Goal: Task Accomplishment & Management: Manage account settings

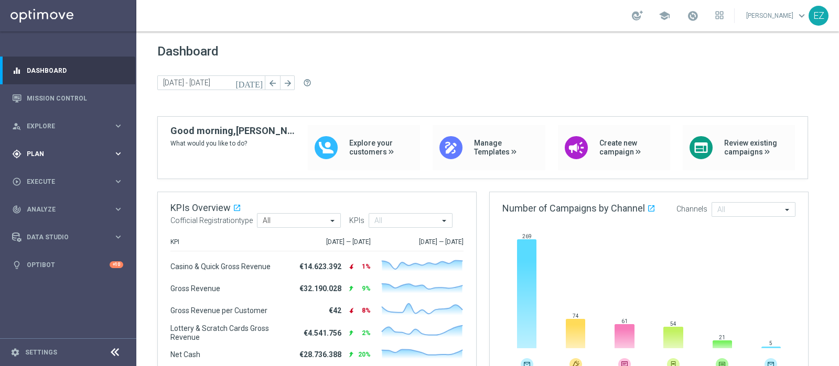
click at [39, 151] on span "Plan" at bounding box center [70, 154] width 86 height 6
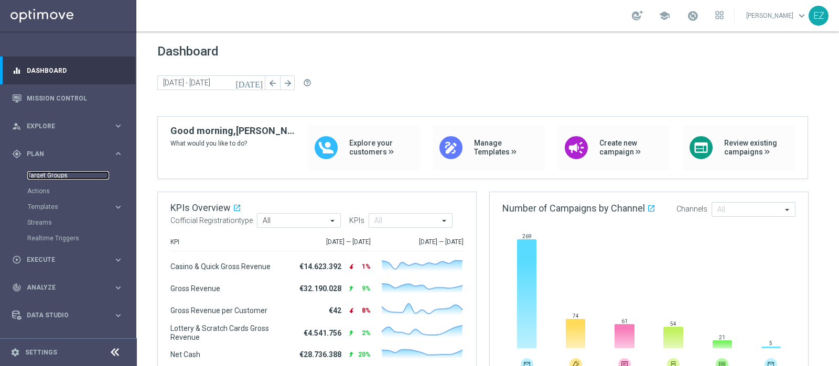
click at [39, 175] on link "Target Groups" at bounding box center [68, 175] width 82 height 8
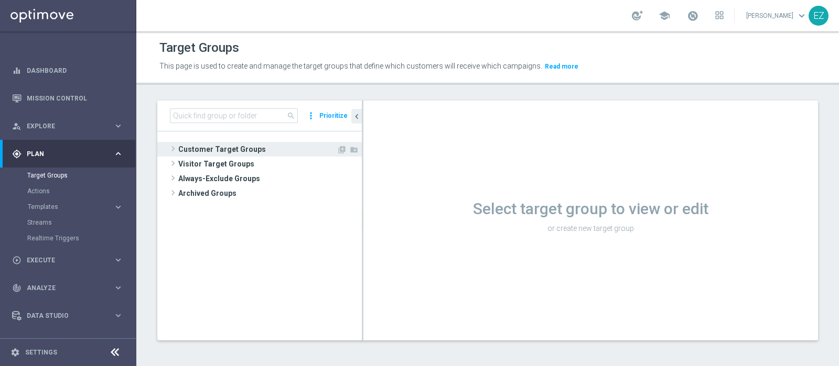
click at [193, 149] on span "Customer Target Groups" at bounding box center [257, 149] width 158 height 15
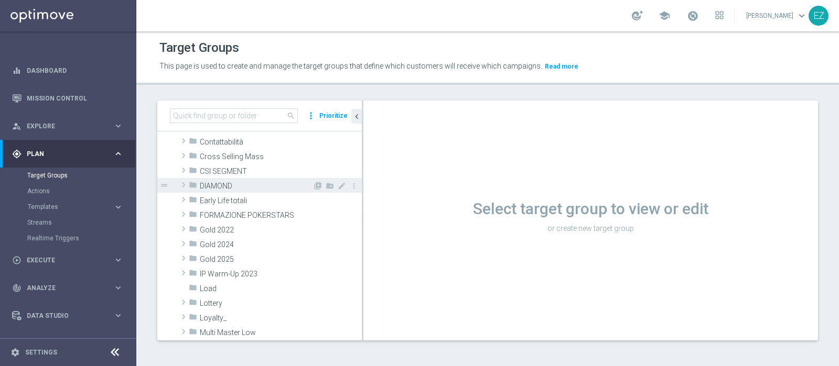
scroll to position [130, 0]
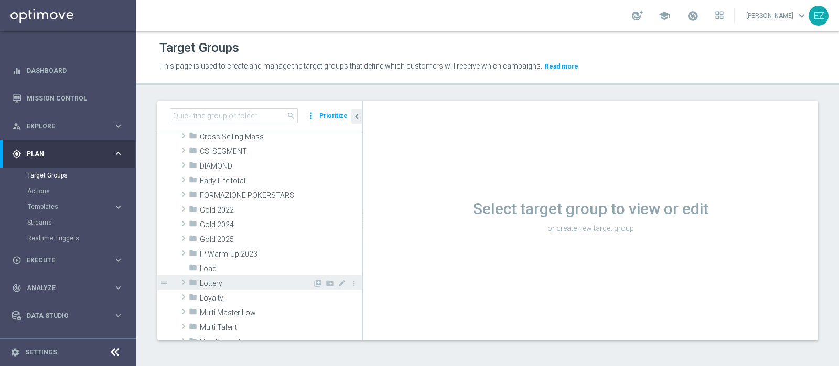
click at [232, 284] on span "Lottery" at bounding box center [256, 283] width 113 height 9
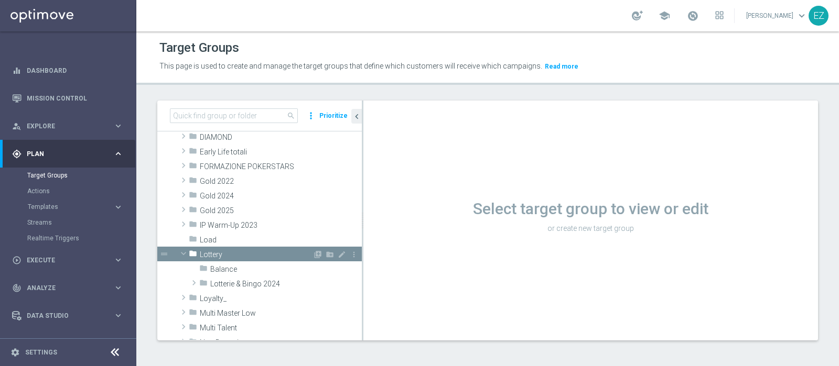
scroll to position [175, 0]
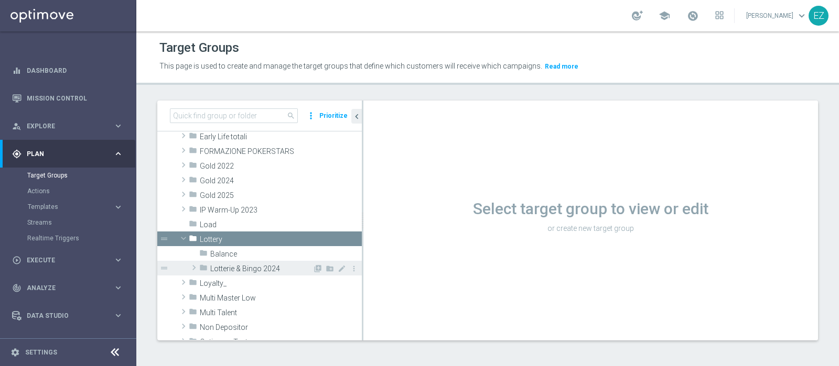
click at [241, 267] on span "Lotterie & Bingo 2024" at bounding box center [261, 269] width 102 height 9
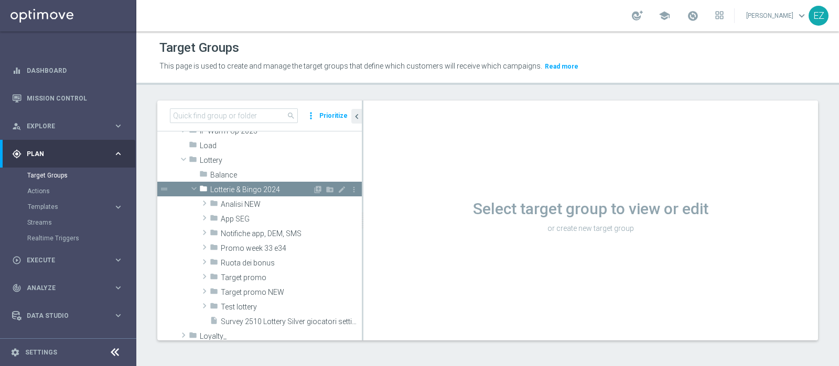
scroll to position [262, 0]
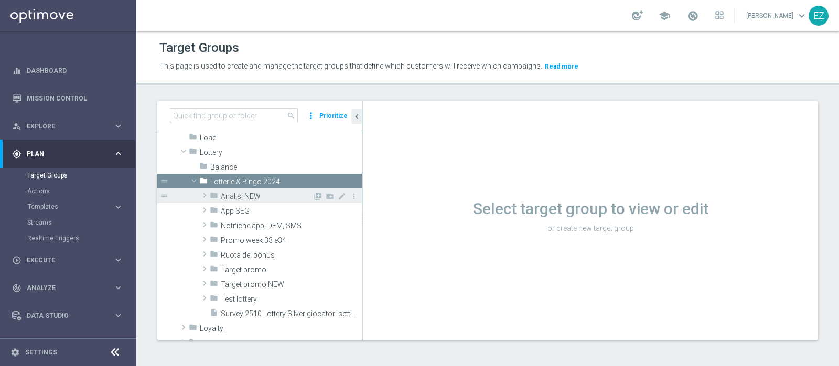
click at [259, 198] on span "Analisi NEW" at bounding box center [267, 196] width 92 height 9
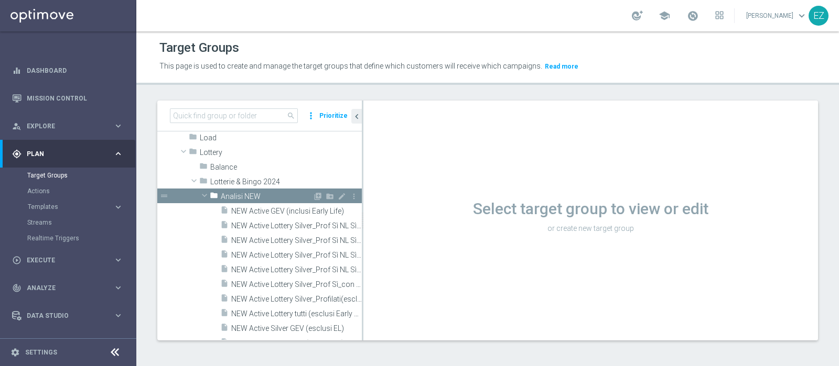
click at [259, 198] on span "Analisi NEW" at bounding box center [267, 196] width 92 height 9
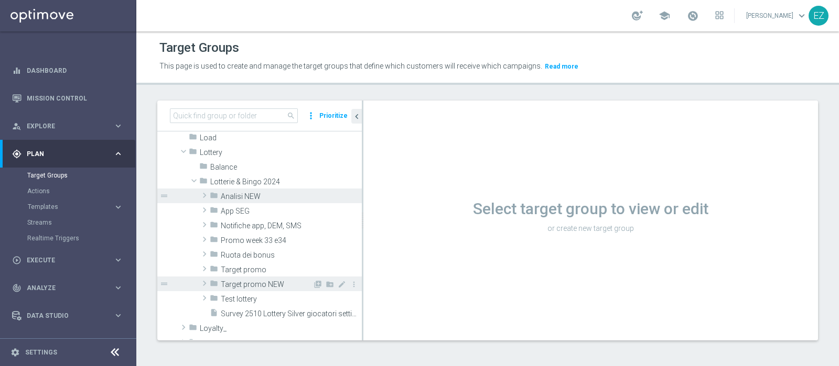
click at [265, 284] on span "Target promo NEW" at bounding box center [267, 284] width 92 height 9
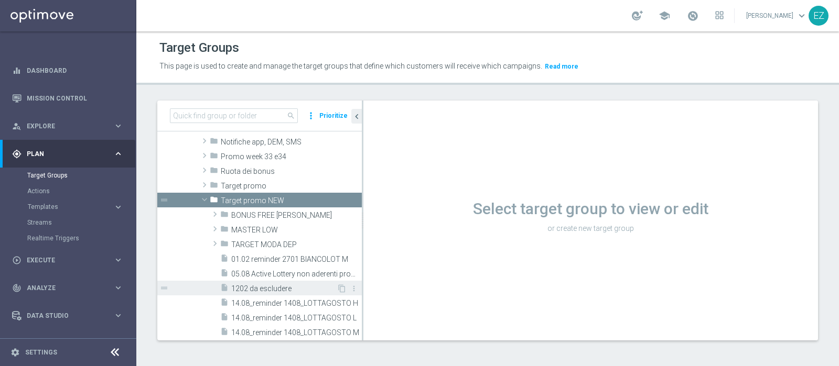
scroll to position [349, 0]
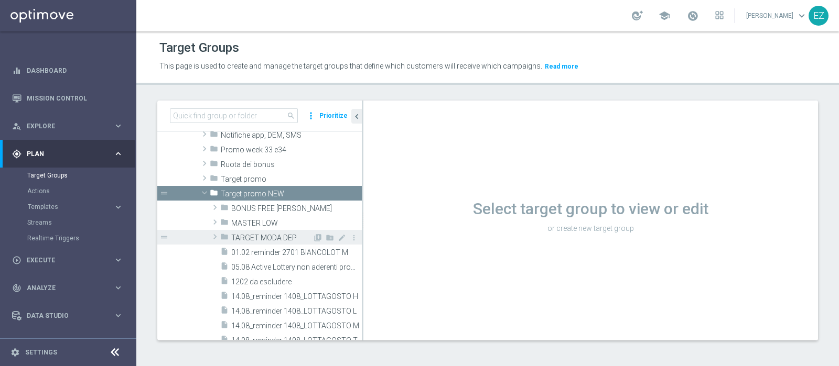
click at [265, 236] on span "TARGET MODA DEP" at bounding box center [271, 238] width 81 height 9
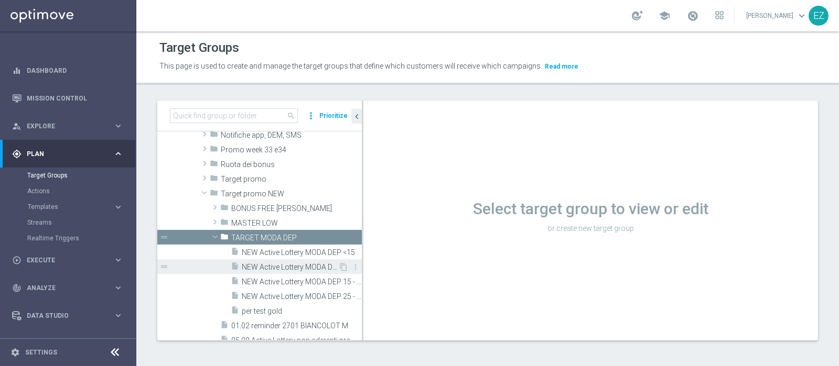
click at [280, 263] on span "NEW Active Lottery MODA DEP >=50" at bounding box center [290, 267] width 96 height 9
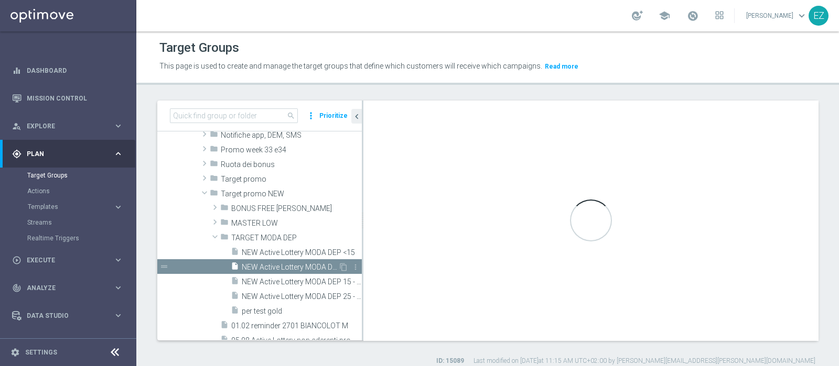
click at [288, 266] on span "NEW Active Lottery MODA DEP >=50" at bounding box center [290, 267] width 96 height 9
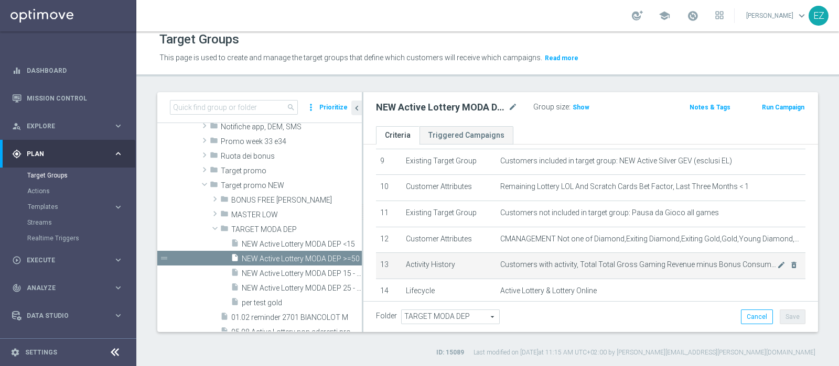
scroll to position [177, 0]
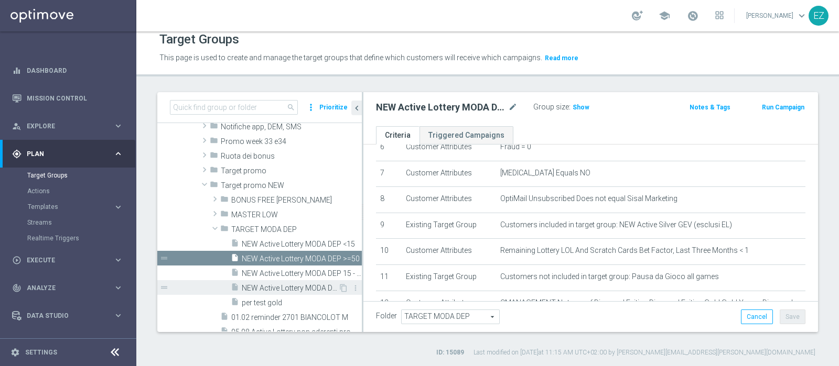
click at [286, 284] on span "NEW Active Lottery MODA DEP 25 - <50" at bounding box center [290, 288] width 96 height 9
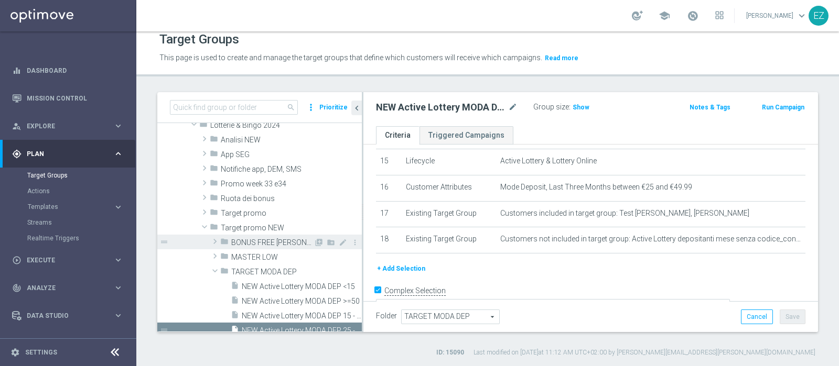
scroll to position [306, 0]
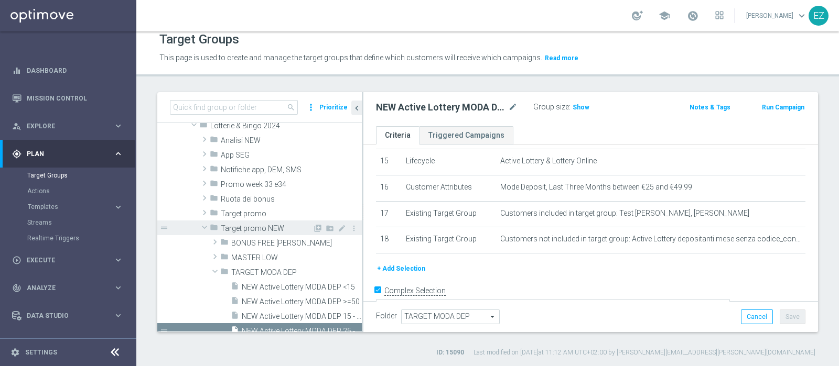
click at [261, 228] on span "Target promo NEW" at bounding box center [267, 228] width 92 height 9
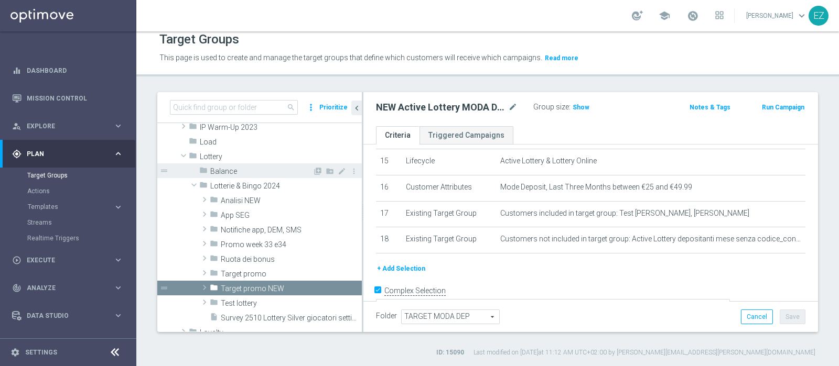
scroll to position [248, 0]
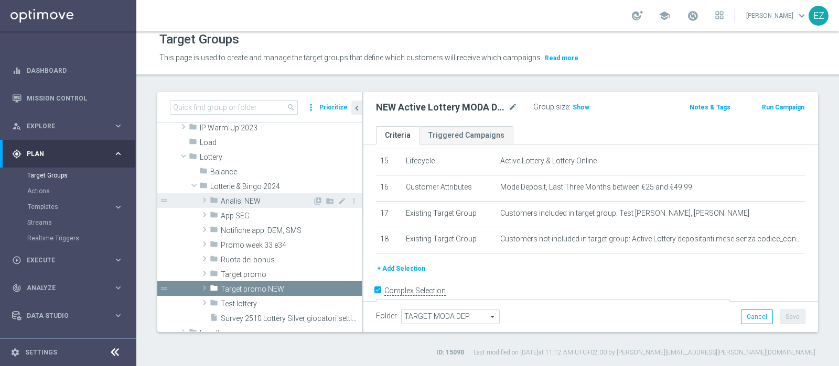
click at [249, 200] on span "Analisi NEW" at bounding box center [267, 201] width 92 height 9
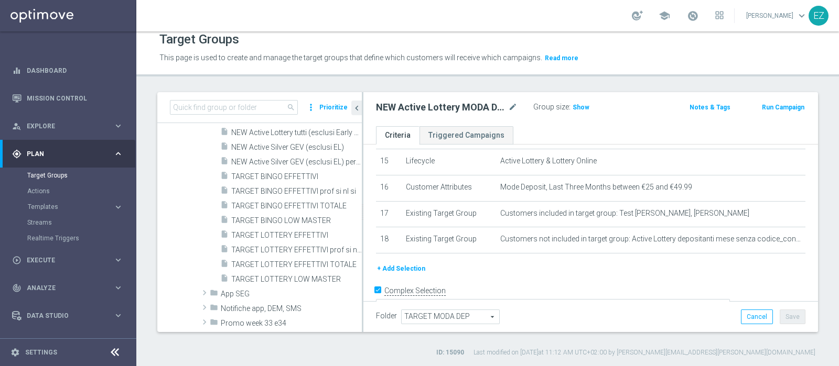
scroll to position [465, 0]
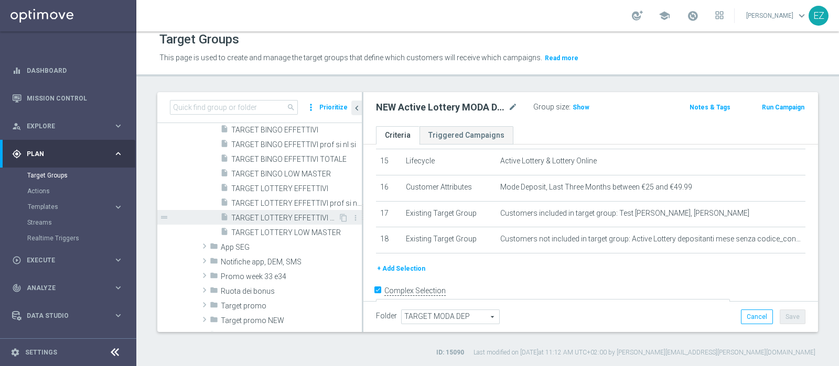
click at [280, 214] on span "TARGET LOTTERY EFFETTIVI TOTALE" at bounding box center [284, 218] width 107 height 9
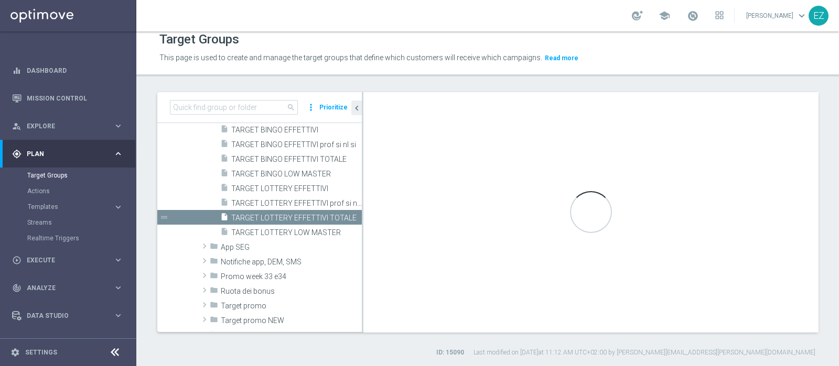
type textarea "(1 and 2 and 3 and 4 and 5 and 6 and 7 and 8 and 12 and 13 and (11 or (9 and 10…"
type input "Analisi NEW"
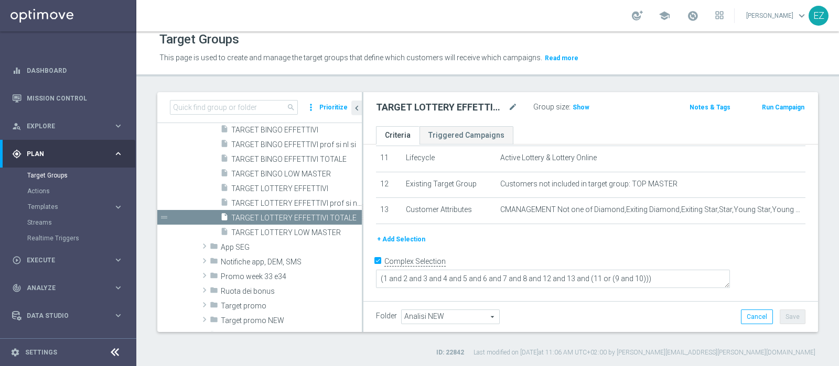
scroll to position [274, 0]
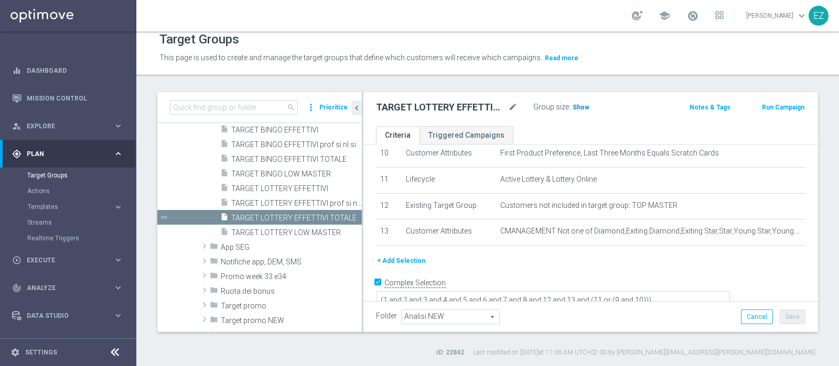
click at [575, 108] on span "Show" at bounding box center [580, 107] width 17 height 7
click at [283, 159] on span "TARGET BINGO EFFETTIVI TOTALE" at bounding box center [284, 159] width 107 height 9
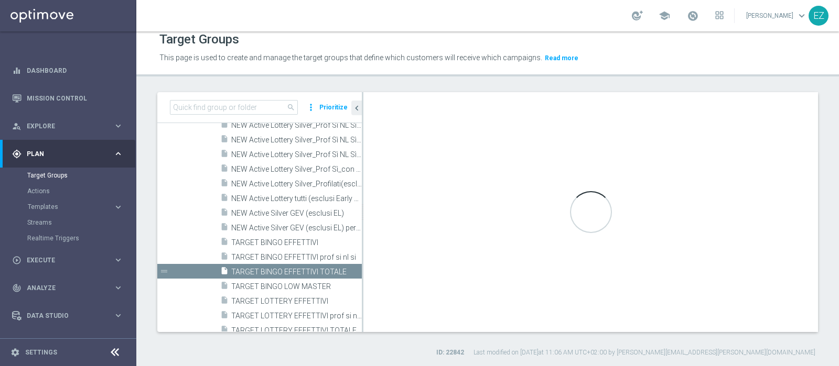
scroll to position [247, 0]
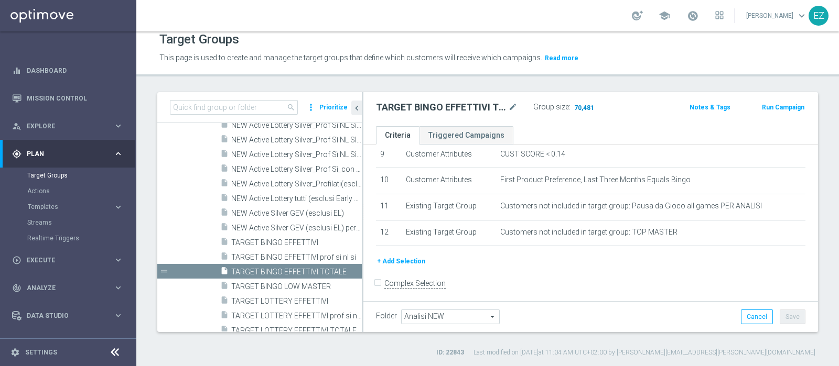
click at [586, 108] on span "70,481" at bounding box center [584, 109] width 22 height 10
click at [580, 104] on span "70,481" at bounding box center [584, 109] width 22 height 10
click at [585, 104] on span "70,481" at bounding box center [584, 109] width 22 height 10
click at [583, 106] on span "70,481" at bounding box center [584, 109] width 22 height 10
click at [271, 259] on span "TARGET BINGO EFFETTIVI prof si nl si" at bounding box center [284, 257] width 107 height 9
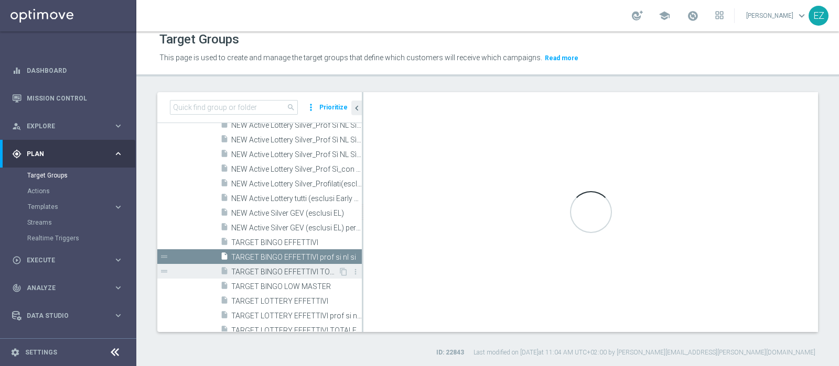
click at [268, 269] on span "TARGET BINGO EFFETTIVI TOTALE" at bounding box center [284, 272] width 107 height 9
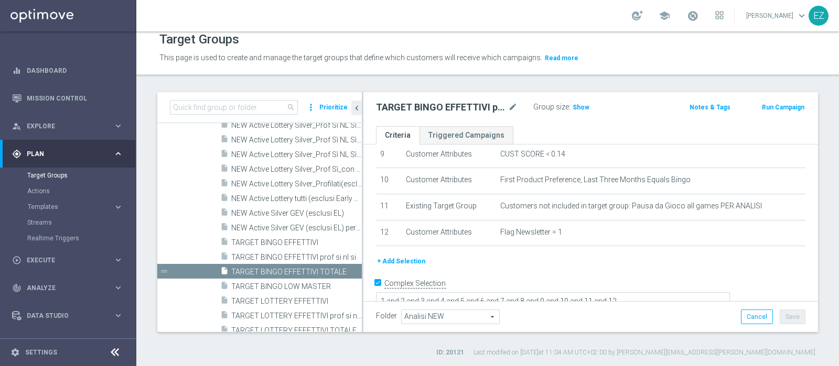
scroll to position [248, 0]
checkbox input "false"
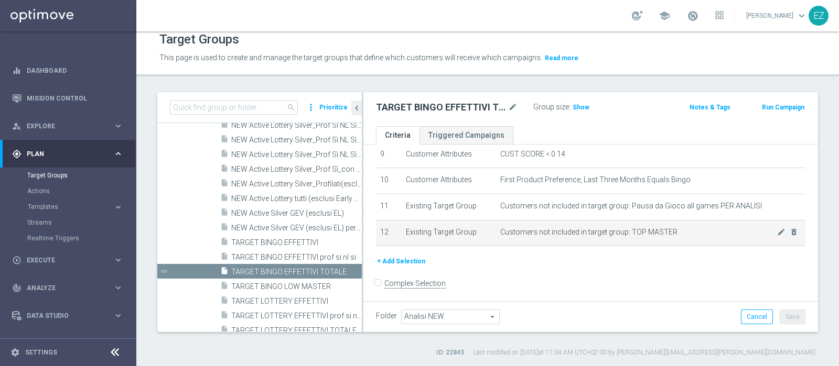
scroll to position [9, 0]
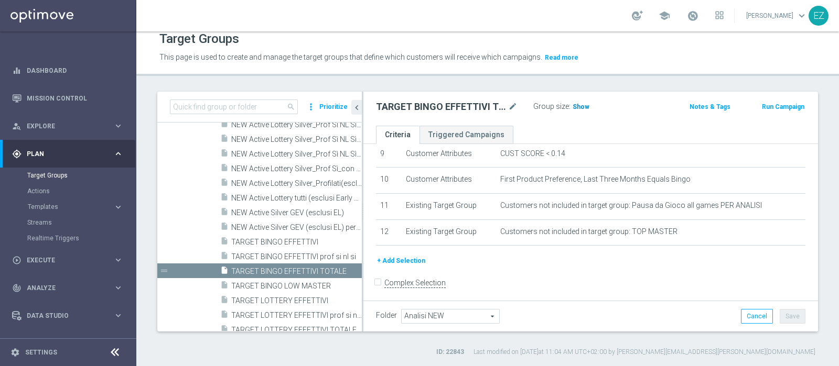
click at [582, 107] on span "Show" at bounding box center [580, 106] width 17 height 7
click at [578, 110] on span "1,309" at bounding box center [582, 108] width 18 height 10
click at [578, 106] on span "1,309" at bounding box center [582, 108] width 18 height 10
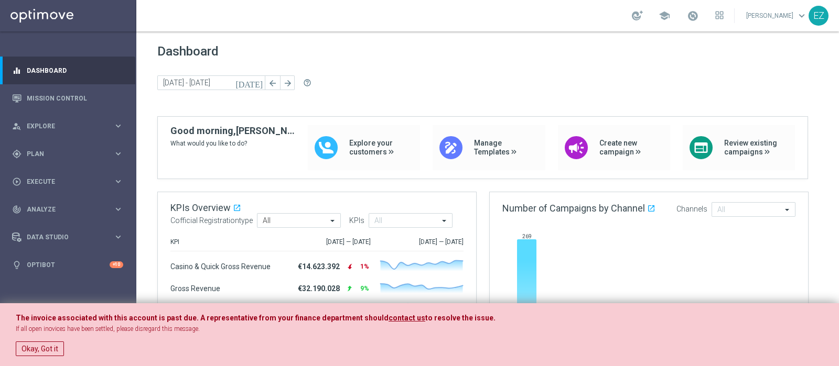
click at [40, 353] on button "Okay, Got it" at bounding box center [40, 349] width 48 height 15
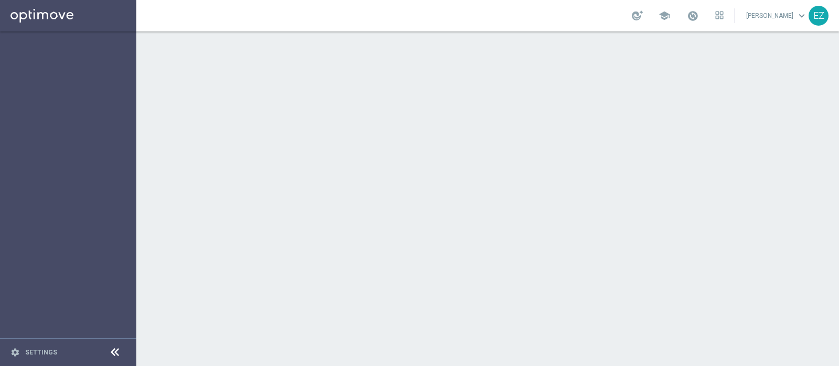
click at [536, 200] on div at bounding box center [487, 198] width 702 height 335
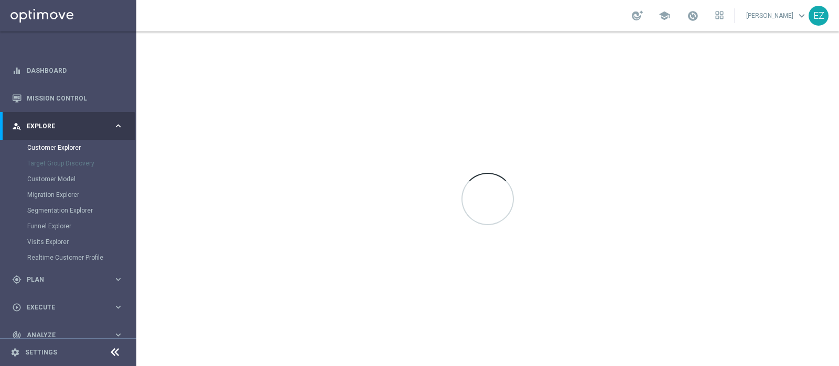
click at [498, 332] on div at bounding box center [487, 198] width 702 height 335
click at [473, 95] on div at bounding box center [487, 198] width 702 height 335
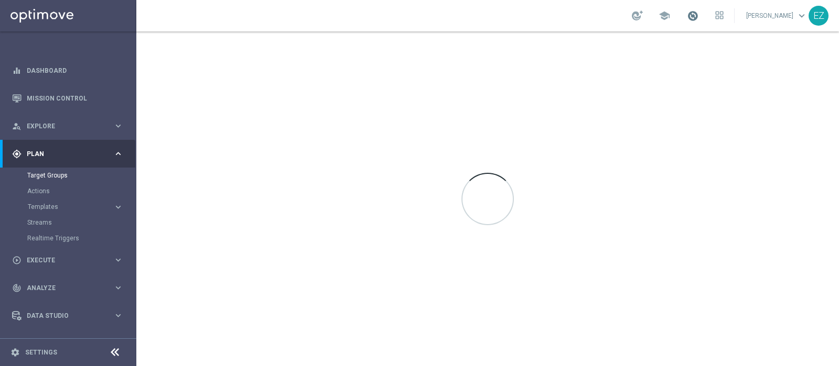
click at [698, 15] on span at bounding box center [693, 16] width 12 height 12
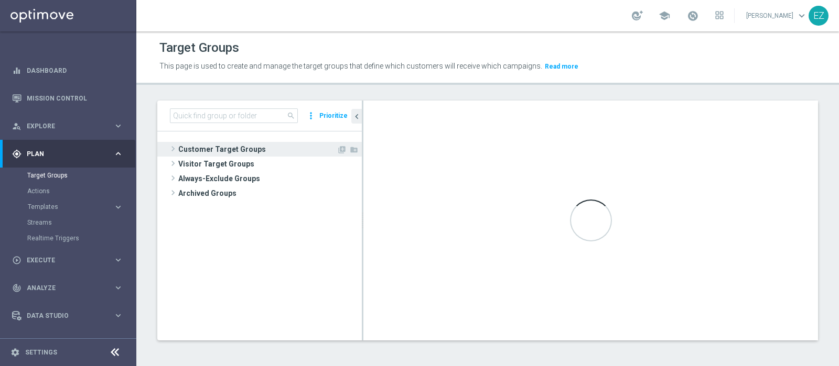
click at [234, 147] on span "Customer Target Groups" at bounding box center [257, 149] width 158 height 15
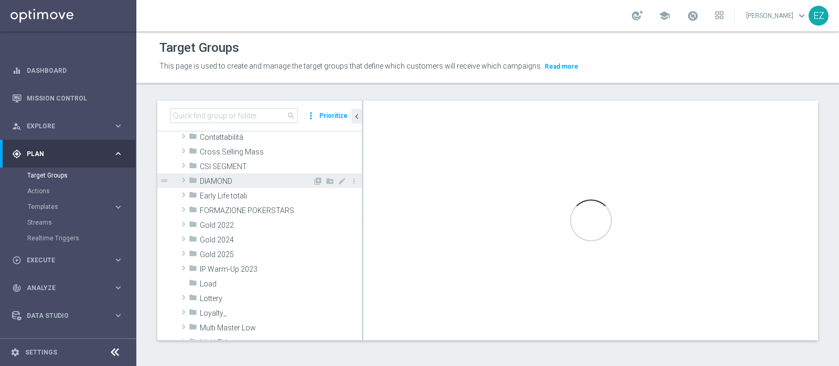
scroll to position [130, 0]
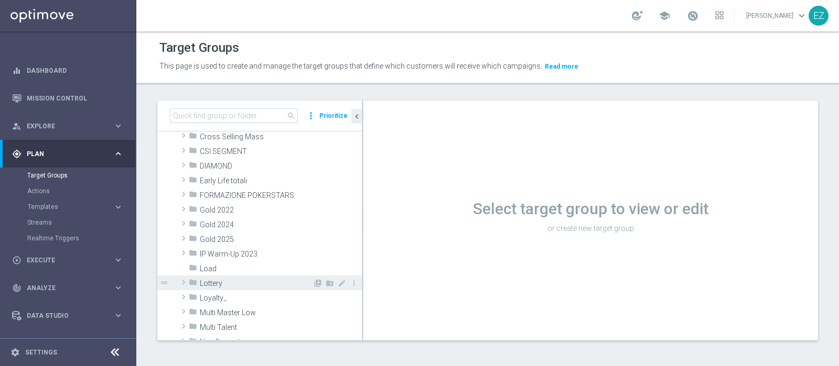
click at [246, 287] on div "folder Lottery" at bounding box center [251, 283] width 124 height 15
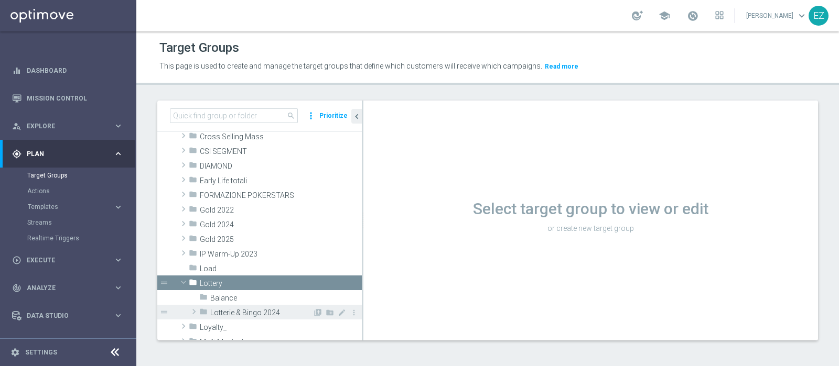
click at [249, 313] on span "Lotterie & Bingo 2024" at bounding box center [261, 313] width 102 height 9
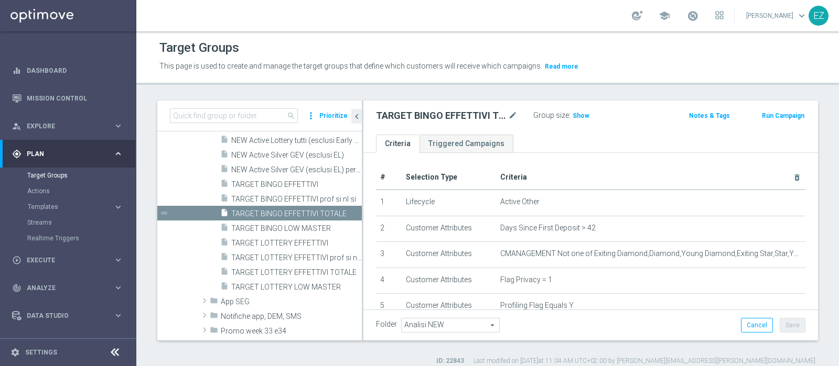
scroll to position [382, 0]
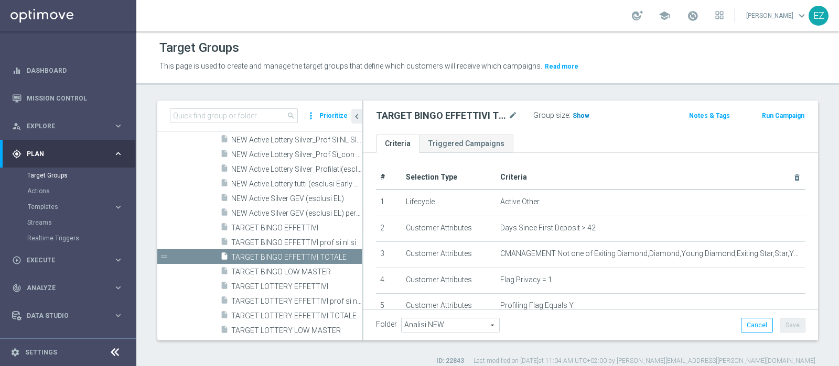
click at [586, 111] on h3 "Show" at bounding box center [580, 116] width 19 height 12
click at [576, 112] on span "1,309" at bounding box center [582, 117] width 18 height 10
click at [281, 313] on span "TARGET LOTTERY EFFETTIVI TOTALE" at bounding box center [284, 316] width 107 height 9
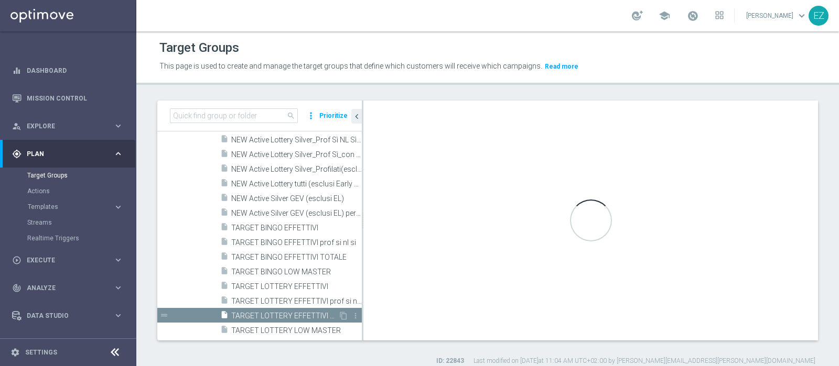
checkbox input "true"
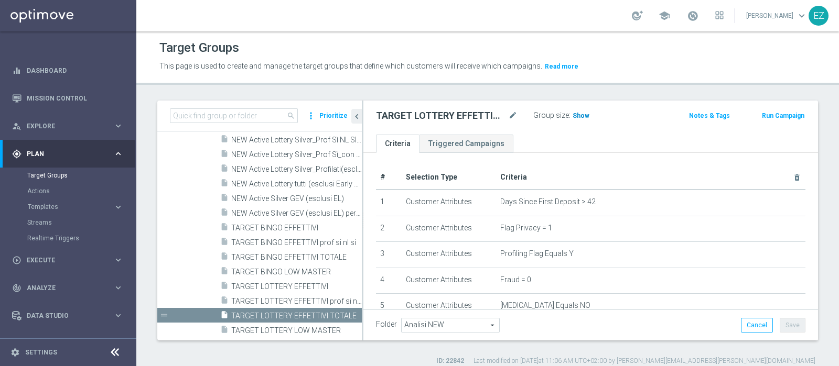
click at [581, 121] on h3 "Show" at bounding box center [580, 116] width 19 height 12
click at [581, 121] on span "70,555" at bounding box center [584, 117] width 22 height 10
click at [247, 115] on input at bounding box center [234, 115] width 128 height 15
paste input "NEW Active Lottery TOP con marginalità>0_flag NL"
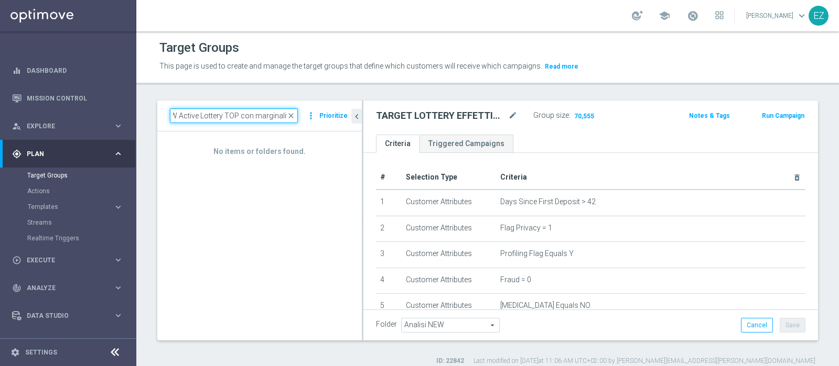
scroll to position [0, 8]
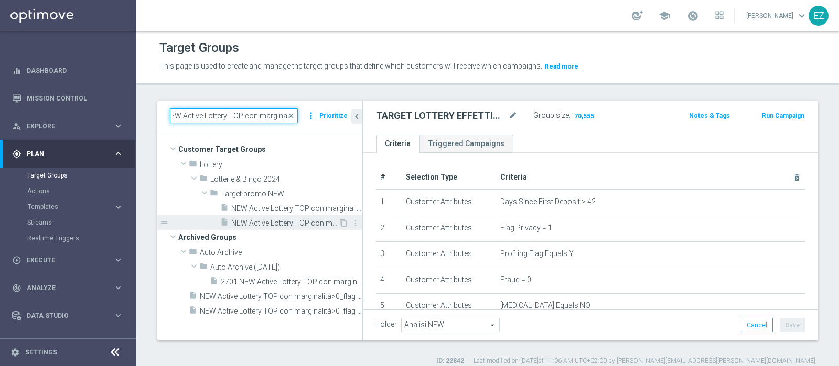
type input "NEW Active Lottery TOP con marginalit"
click at [273, 217] on div "insert_drive_file NEW Active Lottery TOP con marginalità>0_flag NL" at bounding box center [279, 222] width 118 height 15
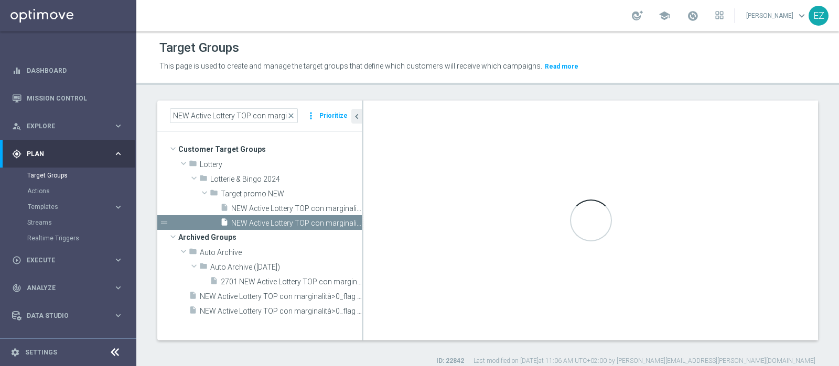
type input "Target promo NEW"
type textarea "((1 and 2 and 3 and 4 and 5 and 6 and 7 and 8 and 9 and 10 and 13 and 14 and 16…"
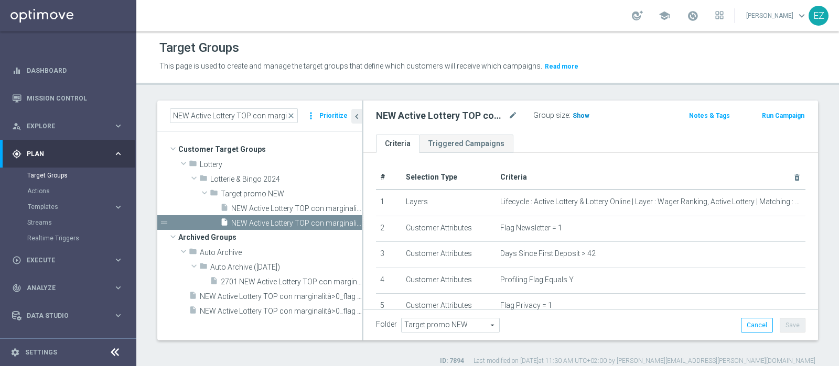
click at [583, 114] on span "Show" at bounding box center [580, 115] width 17 height 7
click at [698, 14] on span at bounding box center [693, 16] width 12 height 12
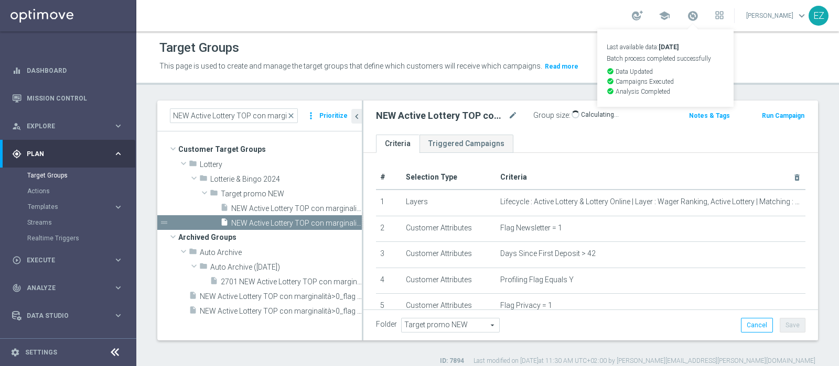
click at [562, 14] on div "school Last available data: 26 Aug 2025 Batch process completed successfully ch…" at bounding box center [487, 15] width 702 height 31
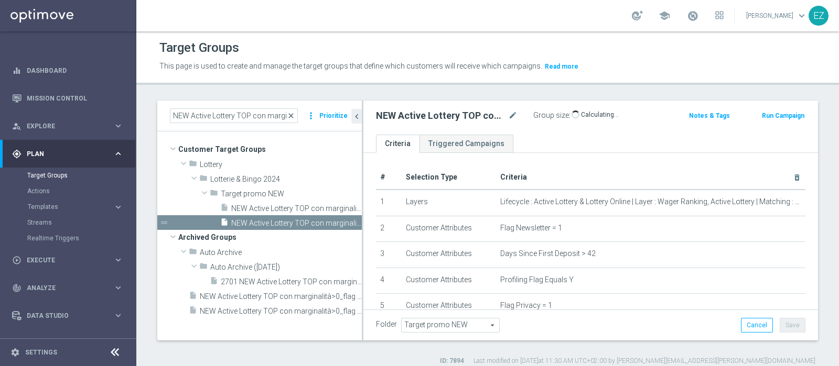
click at [293, 113] on span "close" at bounding box center [291, 116] width 8 height 8
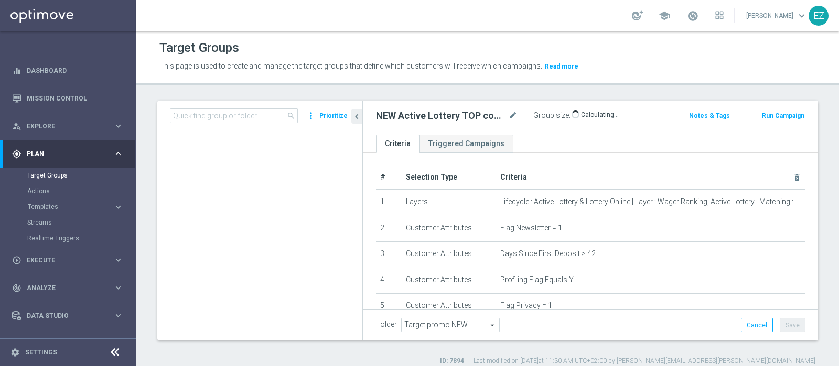
scroll to position [1135, 0]
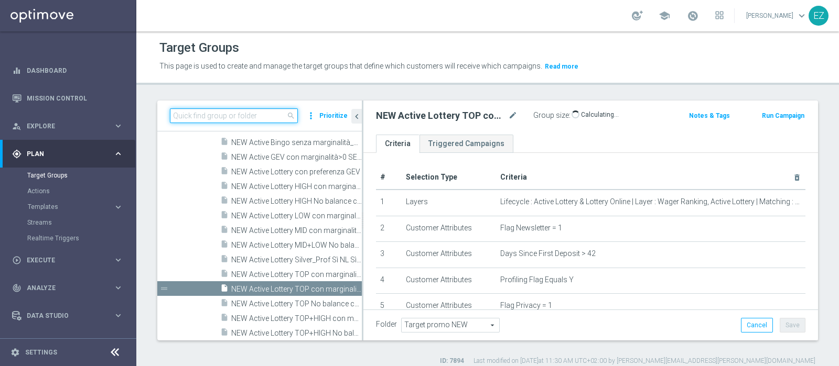
click at [270, 118] on input at bounding box center [234, 115] width 128 height 15
paste input "NO SALDO LOTT MASTER LOW FLAG NL"
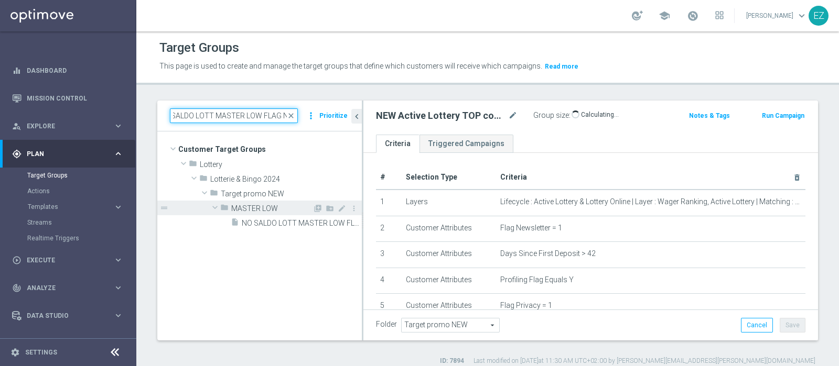
scroll to position [0, 0]
type input "NO SALDO LOTT MASTER LOW FLAG NL"
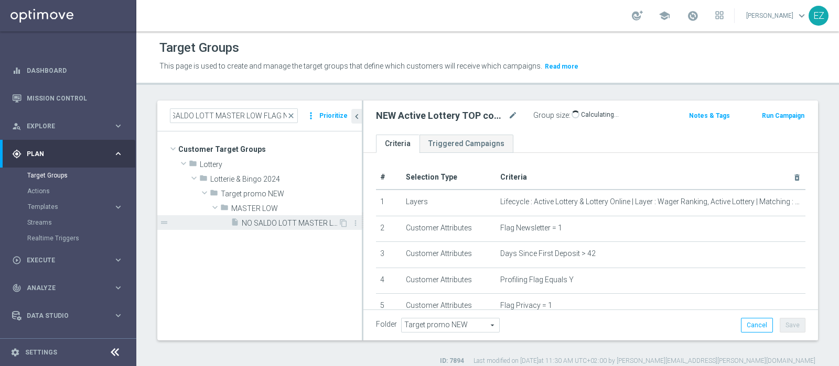
click at [290, 225] on span "NO SALDO LOTT MASTER LOW FLAG NL" at bounding box center [290, 223] width 96 height 9
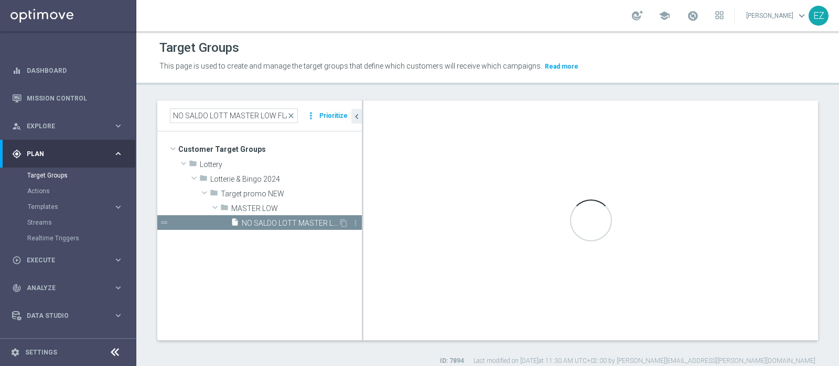
type input "MASTER LOW"
type textarea "(1 and 2 and 3 and 4 and 5 and 6 and 7 and 8 and 12 and 14 and 15 and 16 and 17…"
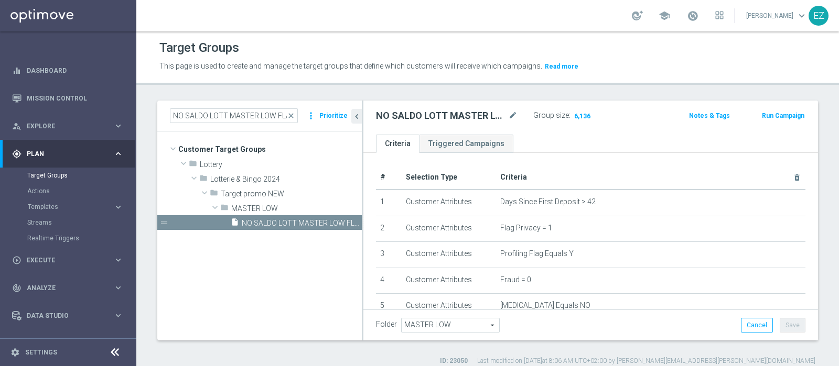
scroll to position [403, 0]
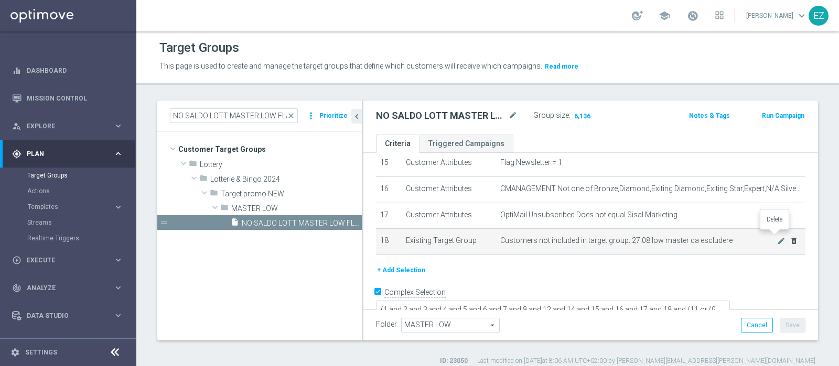
click at [789, 238] on icon "delete_forever" at bounding box center [793, 241] width 8 height 8
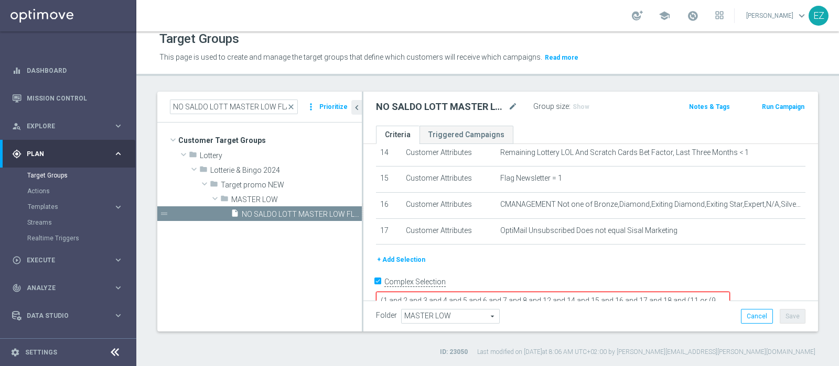
scroll to position [8, 0]
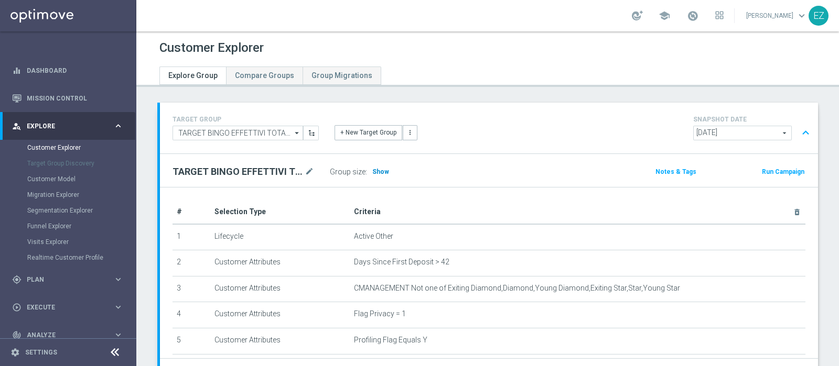
click at [378, 170] on span "Show" at bounding box center [380, 171] width 17 height 7
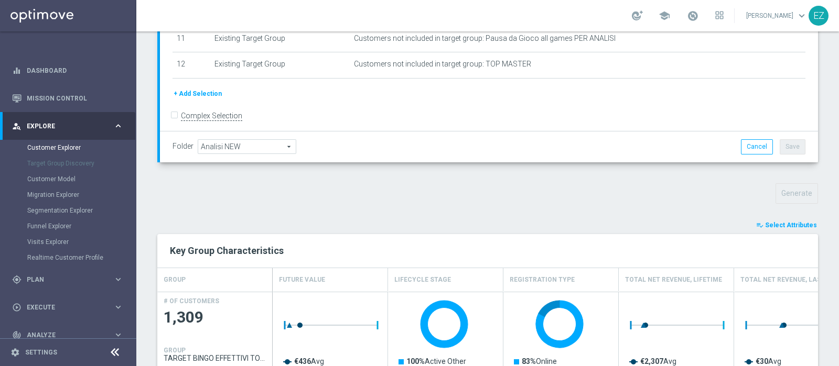
scroll to position [233, 0]
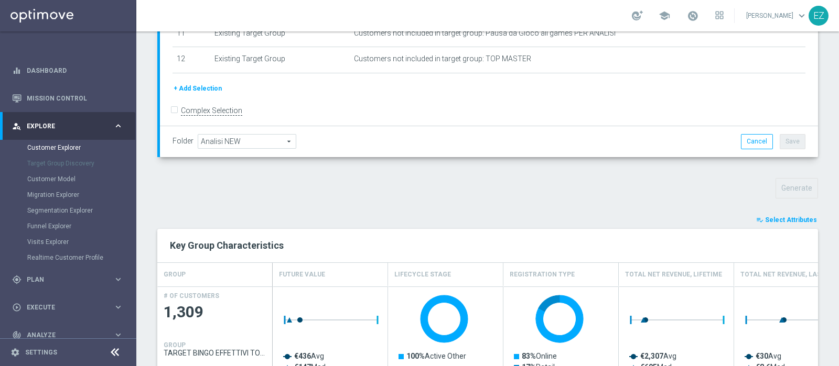
click at [774, 218] on span "Select Attributes" at bounding box center [791, 219] width 52 height 7
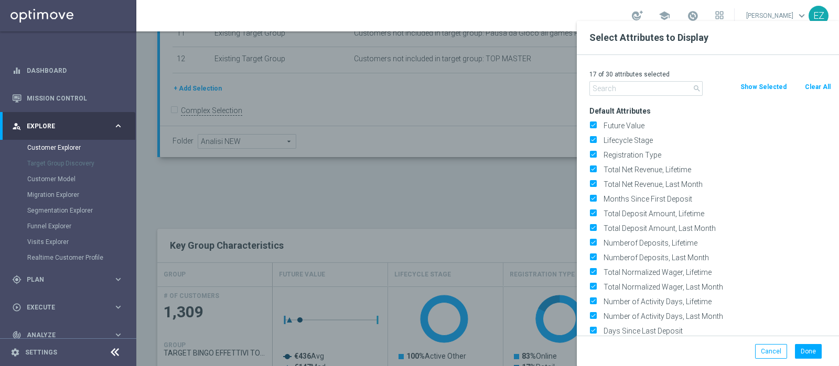
click at [820, 82] on button "Clear All" at bounding box center [817, 87] width 28 height 12
checkbox input "false"
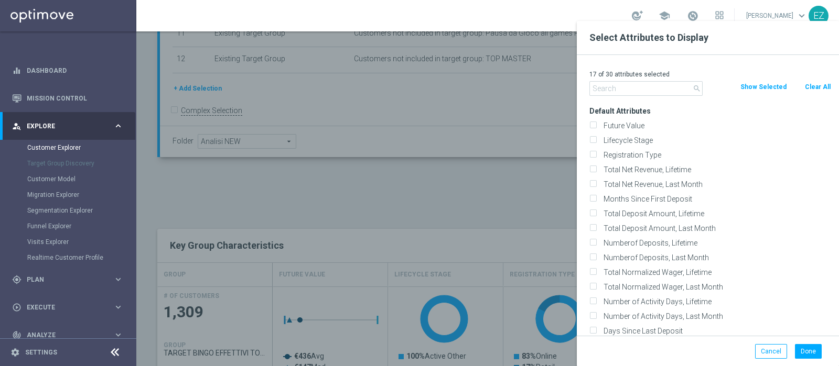
checkbox input "false"
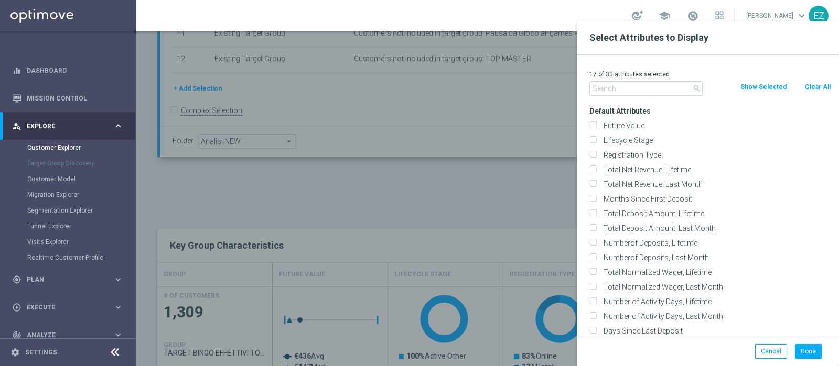
checkbox input "false"
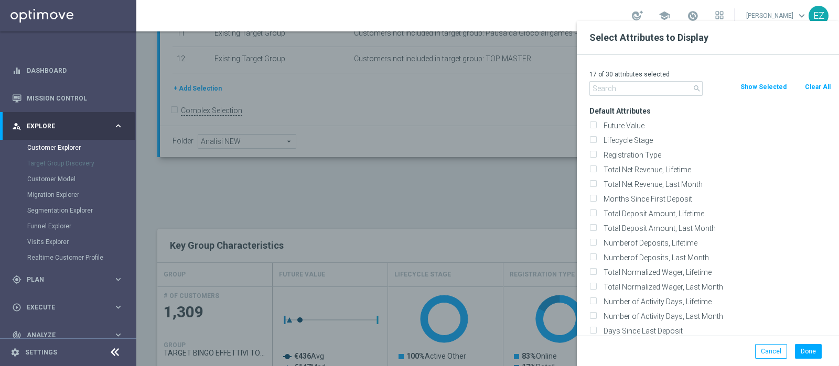
checkbox input "false"
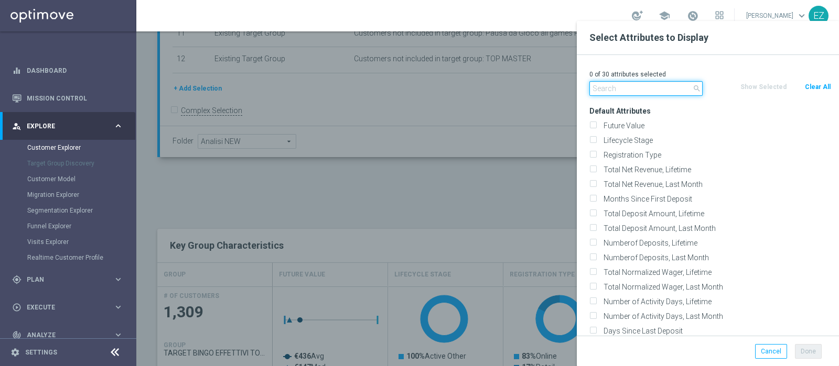
click at [627, 86] on input "text" at bounding box center [645, 88] width 113 height 15
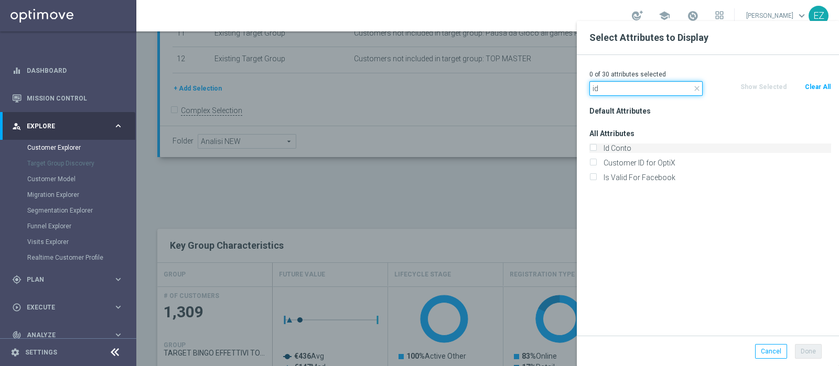
type input "id"
click at [612, 145] on label "Id Conto" at bounding box center [715, 148] width 231 height 9
click at [596, 146] on input "Id Conto" at bounding box center [592, 149] width 7 height 7
checkbox input "true"
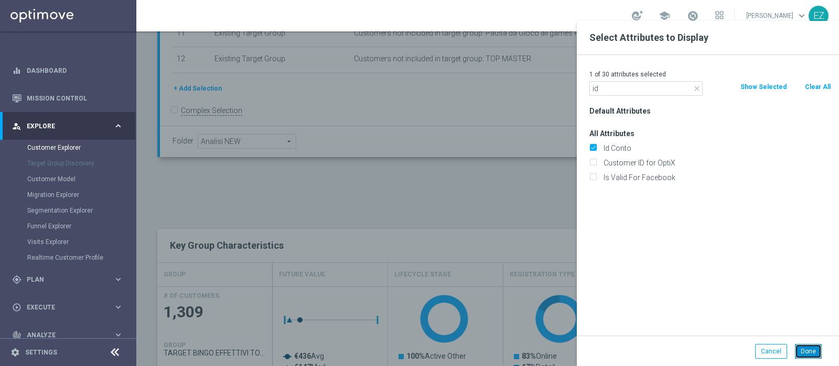
click at [811, 352] on button "Done" at bounding box center [807, 351] width 27 height 15
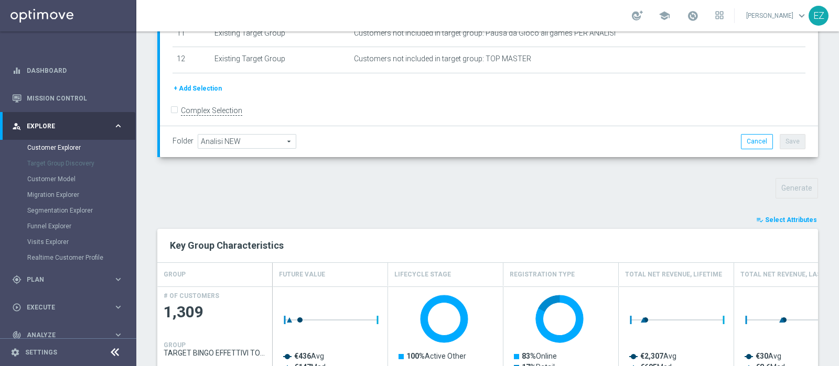
type input "Search"
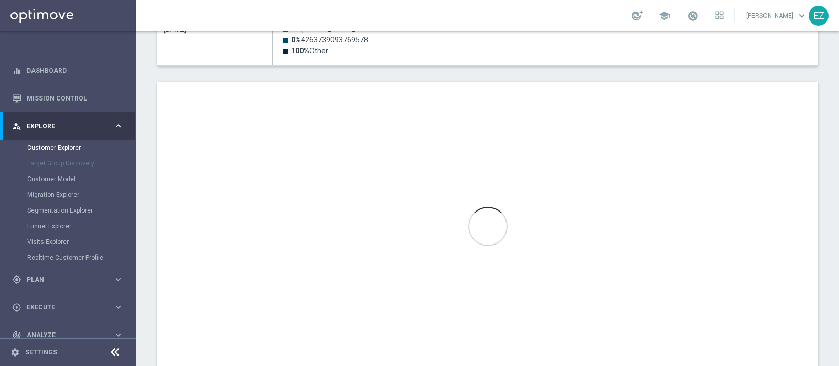
scroll to position [539, 0]
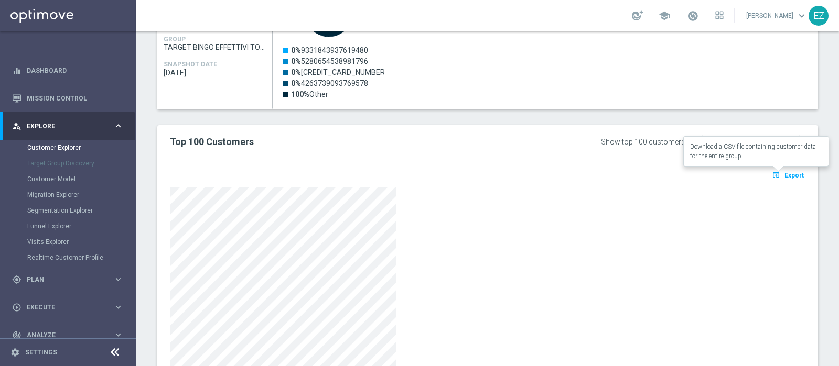
click at [791, 177] on span "Export" at bounding box center [793, 175] width 19 height 7
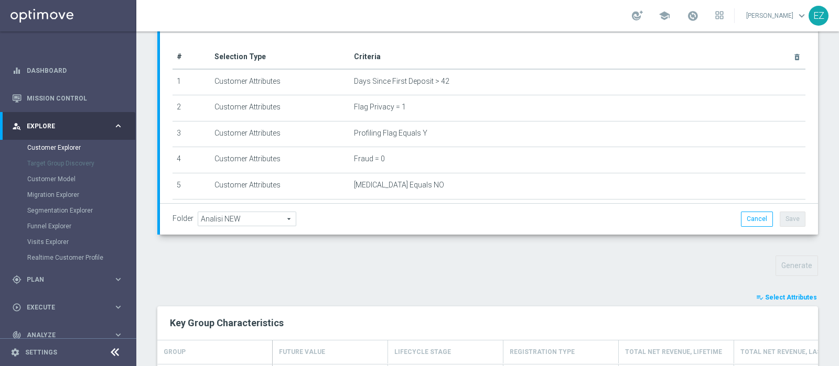
scroll to position [406, 0]
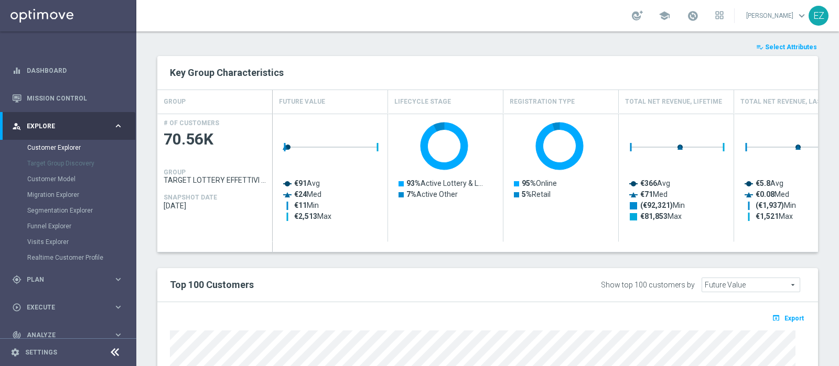
click at [768, 46] on span "Select Attributes" at bounding box center [791, 46] width 52 height 7
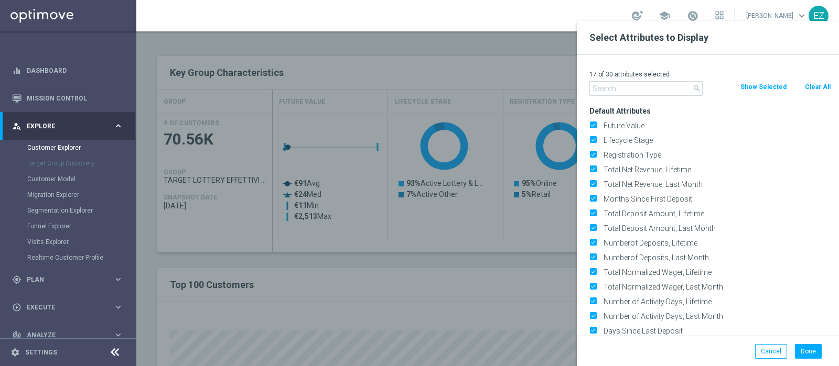
click at [818, 88] on button "Clear All" at bounding box center [817, 87] width 28 height 12
checkbox input "false"
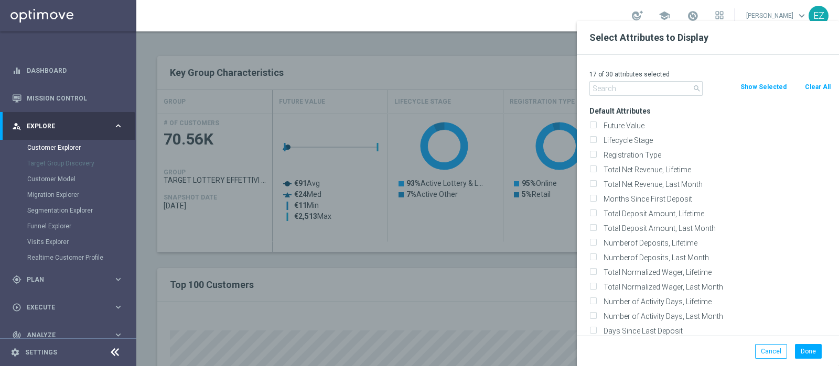
checkbox input "false"
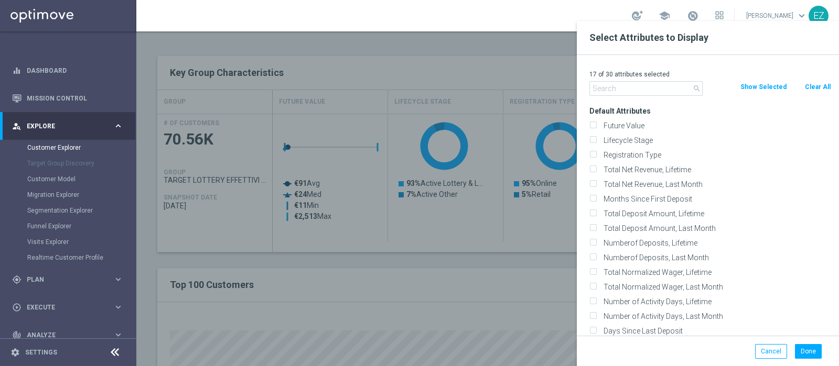
checkbox input "false"
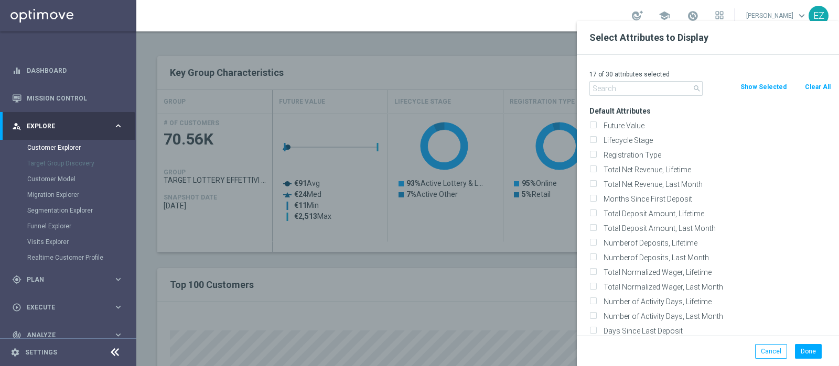
checkbox input "false"
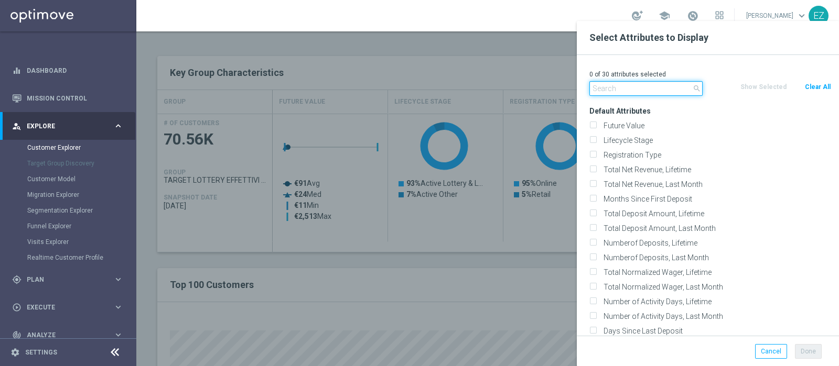
click at [648, 92] on input "text" at bounding box center [645, 88] width 113 height 15
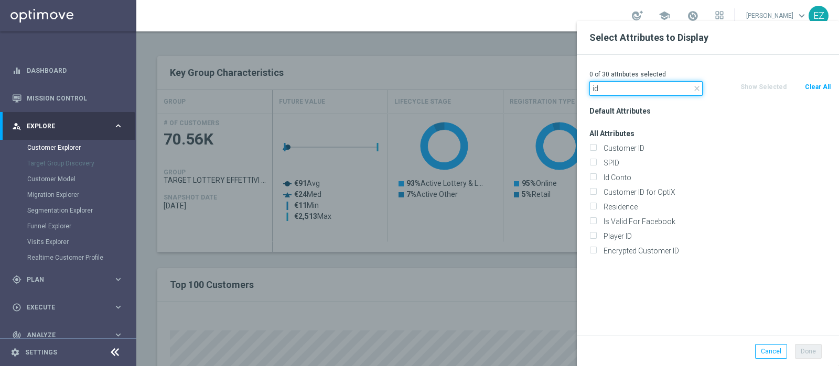
type input "id"
click at [608, 172] on div "Id Conto" at bounding box center [709, 177] width 257 height 15
click at [610, 177] on label "Id Conto" at bounding box center [715, 177] width 231 height 9
click at [596, 177] on input "Id Conto" at bounding box center [592, 179] width 7 height 7
checkbox input "true"
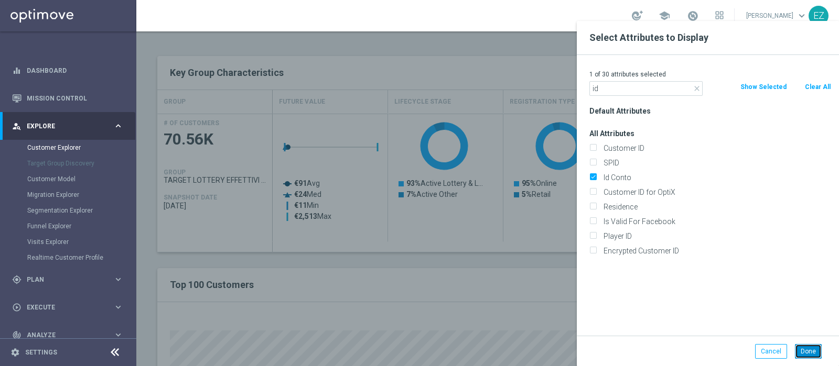
click at [811, 355] on button "Done" at bounding box center [807, 351] width 27 height 15
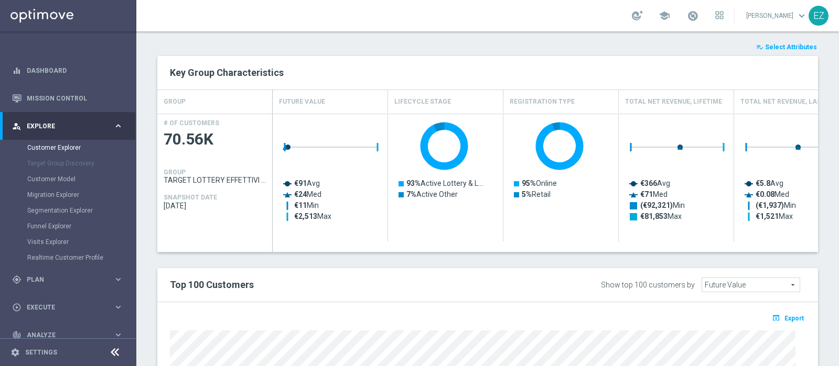
type input "Search"
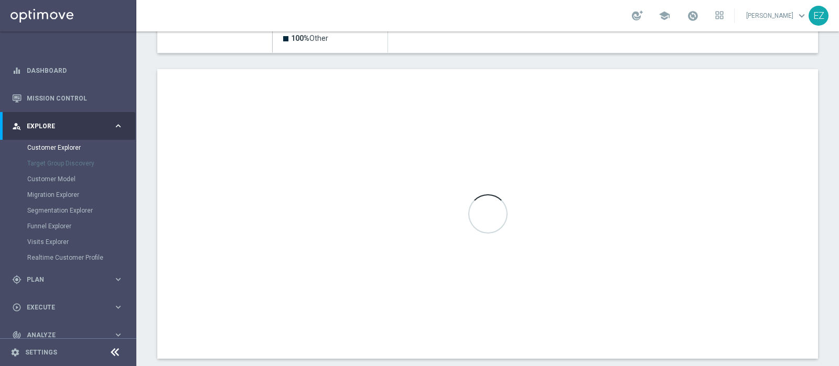
scroll to position [612, 0]
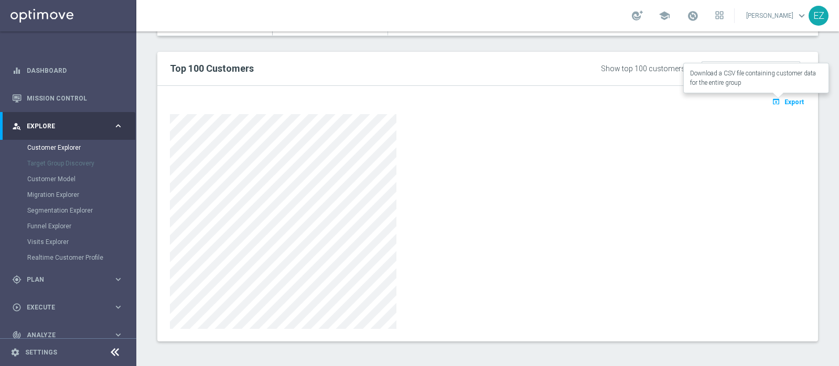
click at [774, 103] on button "open_in_browser Export" at bounding box center [787, 102] width 35 height 14
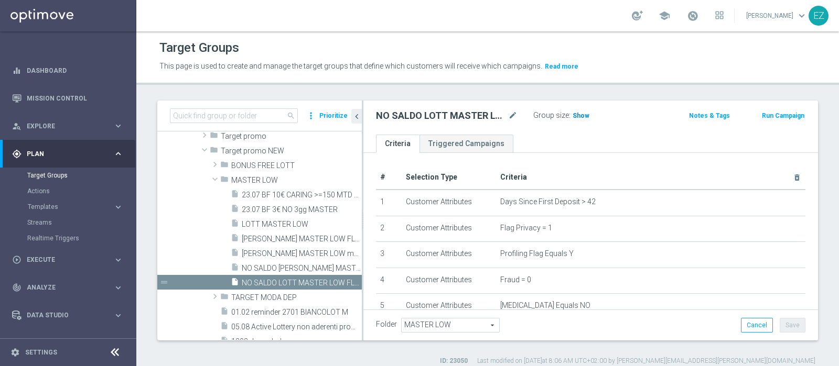
click at [578, 114] on span "Show" at bounding box center [580, 115] width 17 height 7
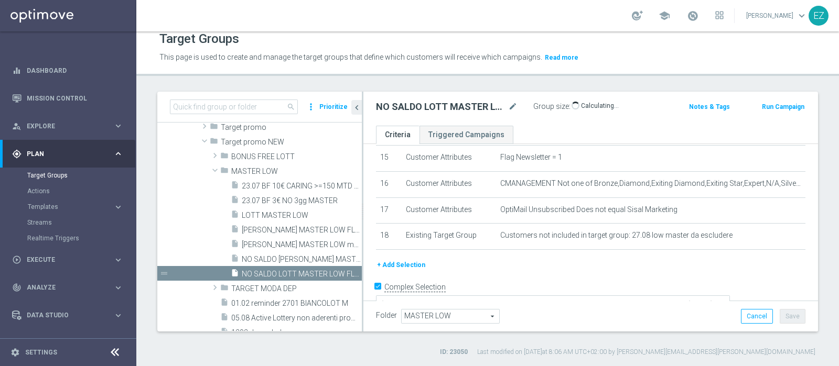
scroll to position [403, 0]
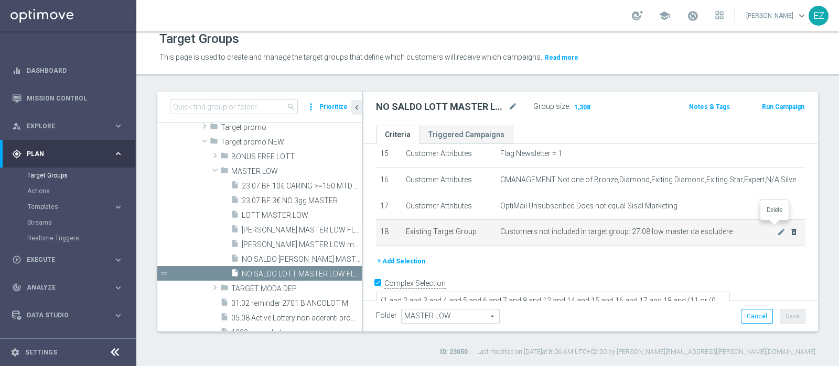
click at [789, 228] on icon "delete_forever" at bounding box center [793, 232] width 8 height 8
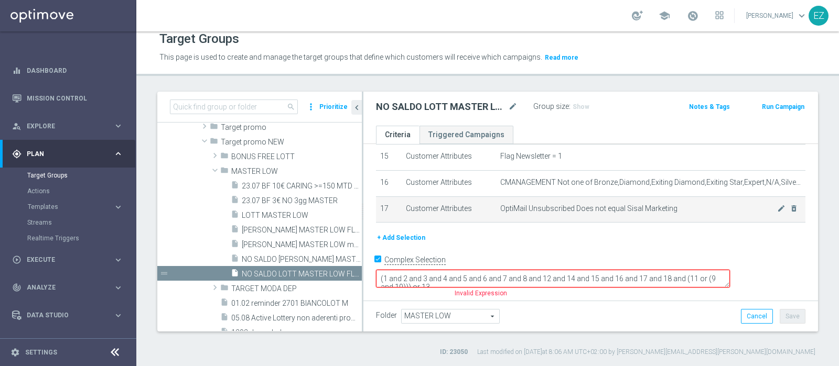
scroll to position [378, 0]
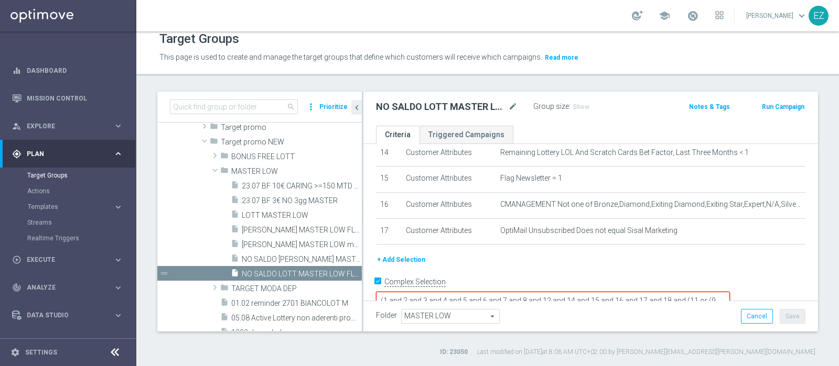
click at [730, 292] on textarea "(1 and 2 and 3 and 4 and 5 and 6 and 7 and 8 and 12 and 14 and 15 and 16 and 17…" at bounding box center [553, 301] width 354 height 18
type textarea "(1 and 2 and 3 and 4 and 5 and 6 and 7 and 8 and 12 and 14 and 15 and 16 and 17…"
click at [579, 106] on span "Show" at bounding box center [580, 106] width 17 height 7
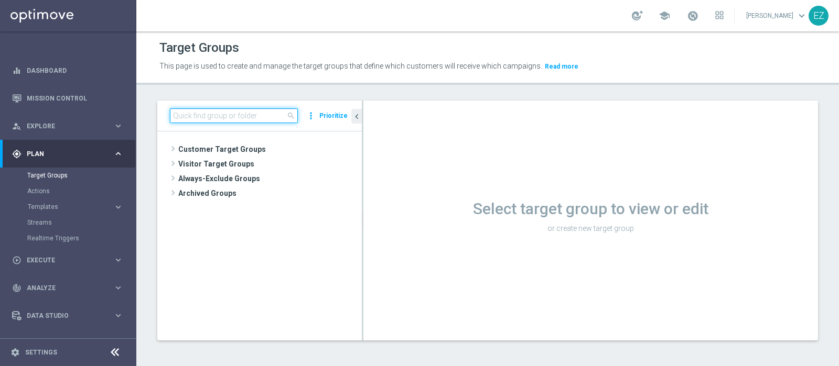
click at [240, 116] on input at bounding box center [234, 115] width 128 height 15
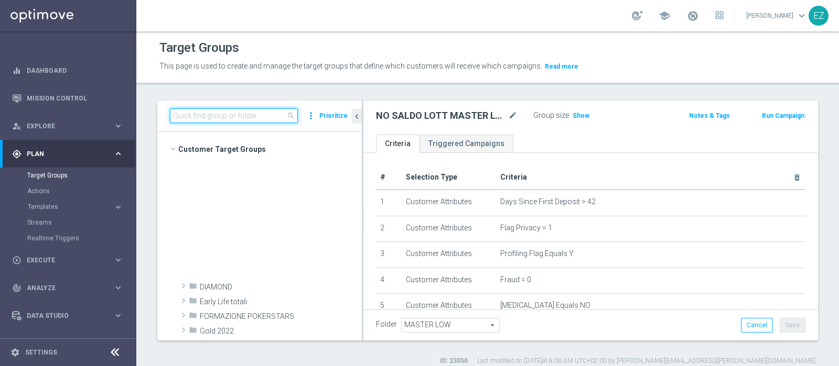
scroll to position [386, 0]
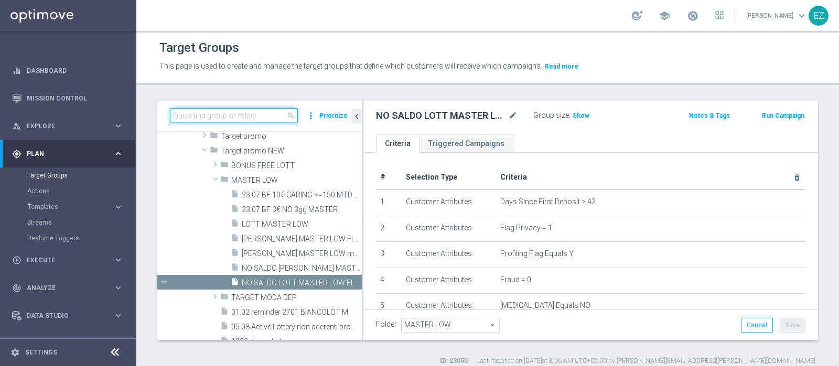
paste input "NO SALDO LOTT MASTER LOW FLAG NL"
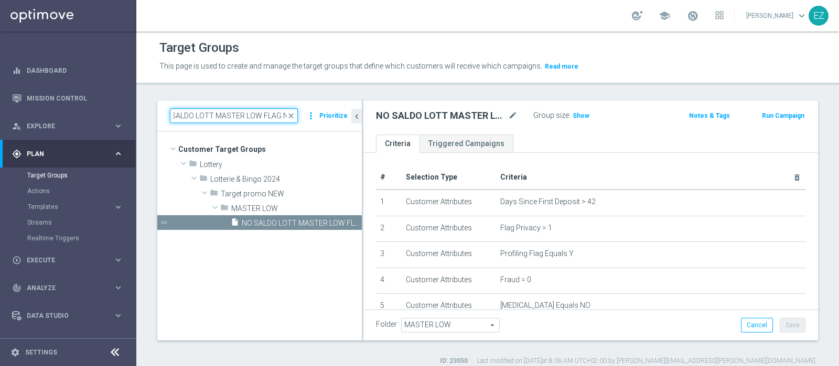
scroll to position [0, 0]
type input "NO SALDO LOTT MASTER LOW FLAG NL"
click at [583, 115] on span "Show" at bounding box center [580, 115] width 17 height 7
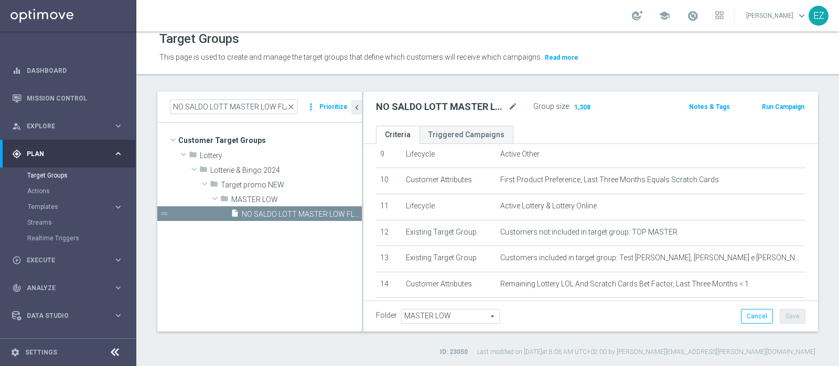
scroll to position [403, 0]
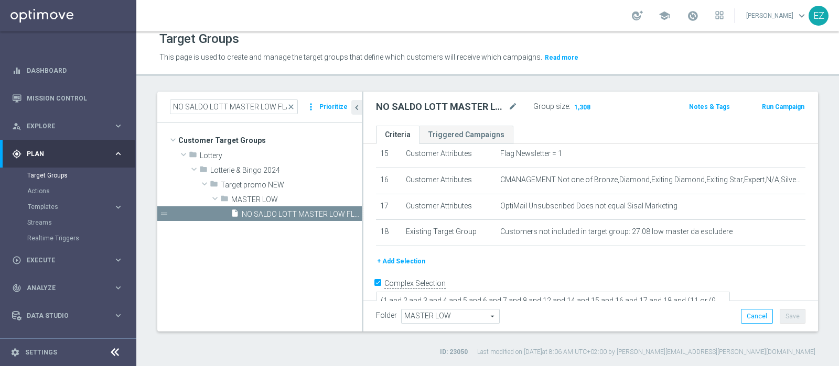
click at [418, 108] on h2 "NO SALDO LOTT MASTER LOW FLAG NL" at bounding box center [441, 107] width 130 height 13
click at [773, 107] on button "Run Campaign" at bounding box center [782, 107] width 45 height 12
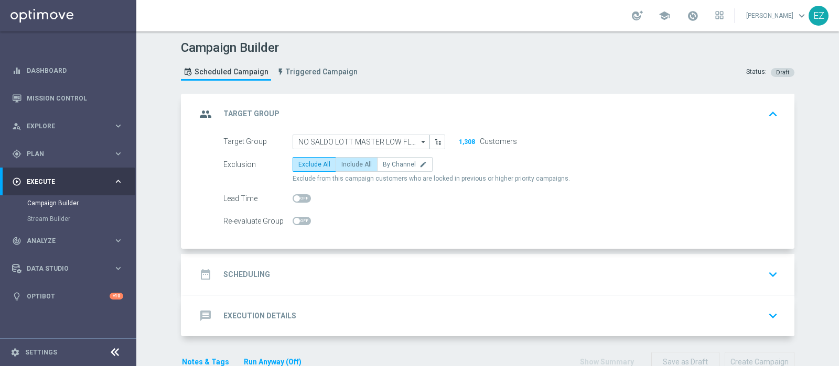
click at [343, 163] on span "Include All" at bounding box center [356, 164] width 30 height 7
click at [343, 163] on input "Include All" at bounding box center [344, 166] width 7 height 7
radio input "true"
click at [286, 274] on div "date_range Scheduling keyboard_arrow_down" at bounding box center [488, 275] width 585 height 20
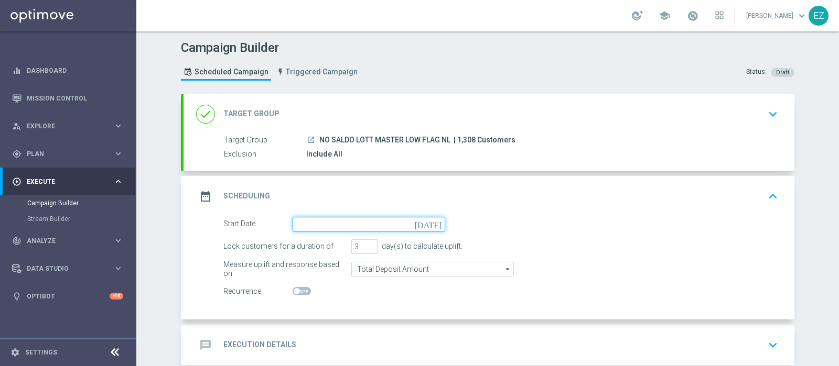
click at [427, 221] on input at bounding box center [368, 224] width 153 height 15
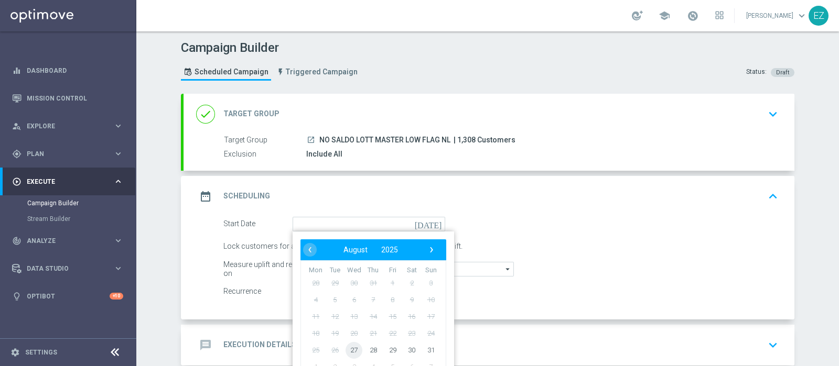
click at [349, 350] on span "27" at bounding box center [353, 350] width 17 height 17
type input "27 Aug 2025"
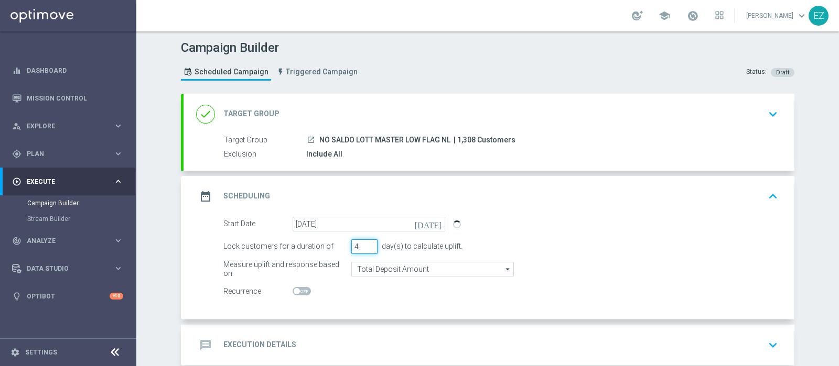
type input "4"
click at [368, 243] on input "4" at bounding box center [364, 246] width 26 height 15
click at [259, 344] on h2 "Execution Details" at bounding box center [259, 345] width 73 height 10
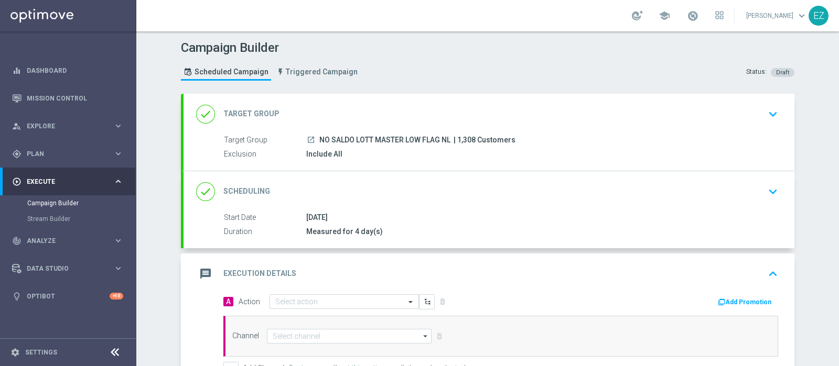
scroll to position [130, 0]
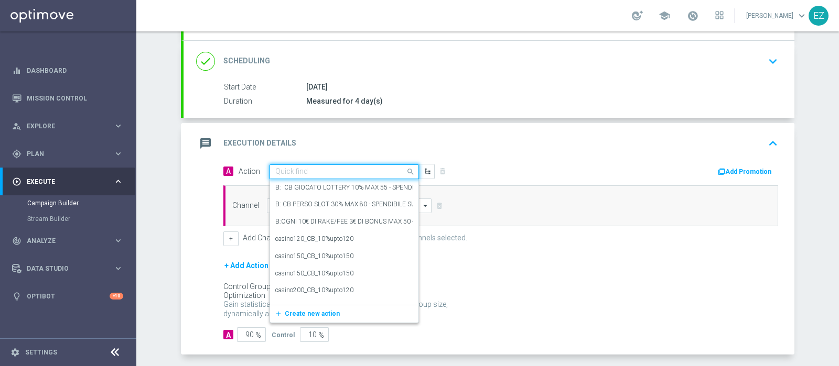
click at [376, 168] on input "text" at bounding box center [333, 172] width 117 height 9
paste input "DEP_50€"
type input "DEP_50€"
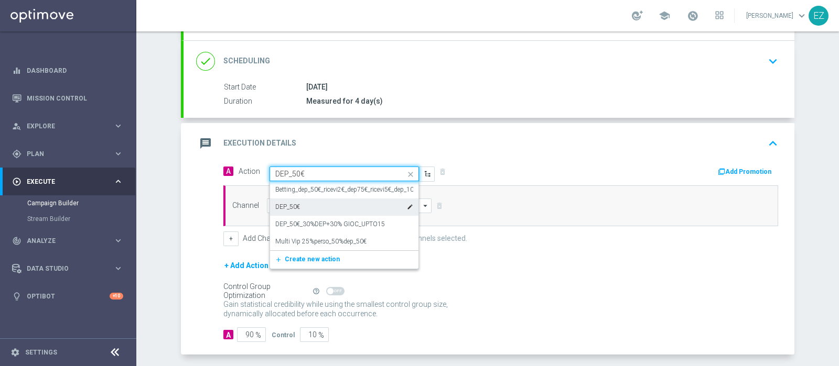
click at [311, 201] on div "DEP_50€ edit" at bounding box center [344, 207] width 138 height 17
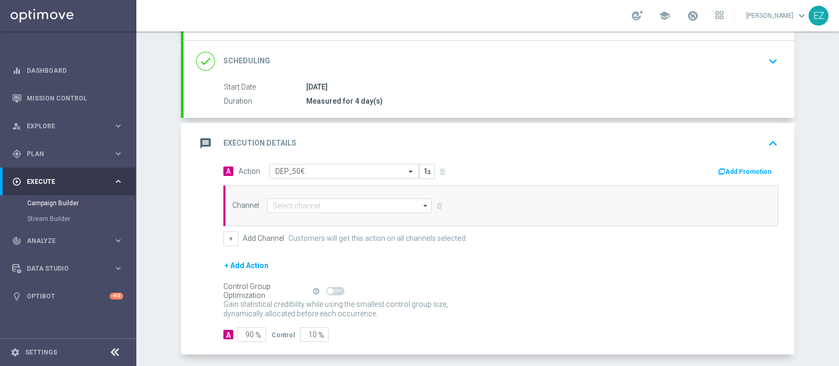
click at [746, 166] on button "Add Promotion" at bounding box center [745, 172] width 58 height 12
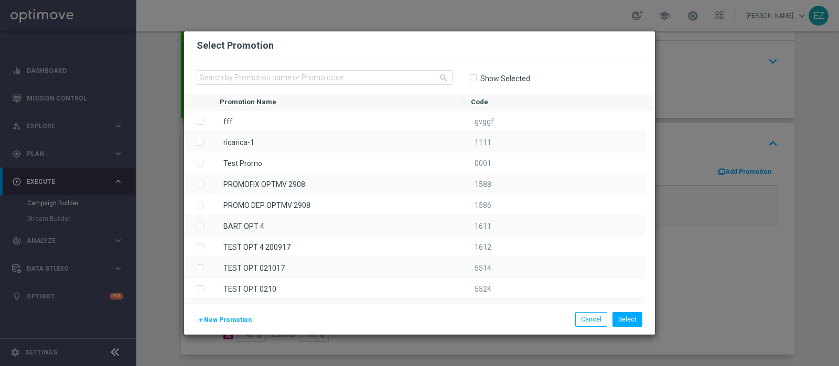
drag, startPoint x: 314, startPoint y: 67, endPoint x: 311, endPoint y: 77, distance: 9.9
click at [313, 69] on div "search Show Selected" at bounding box center [419, 77] width 471 height 34
click at [310, 79] on input "text" at bounding box center [325, 77] width 256 height 15
paste input "2708 LOT DEP G"
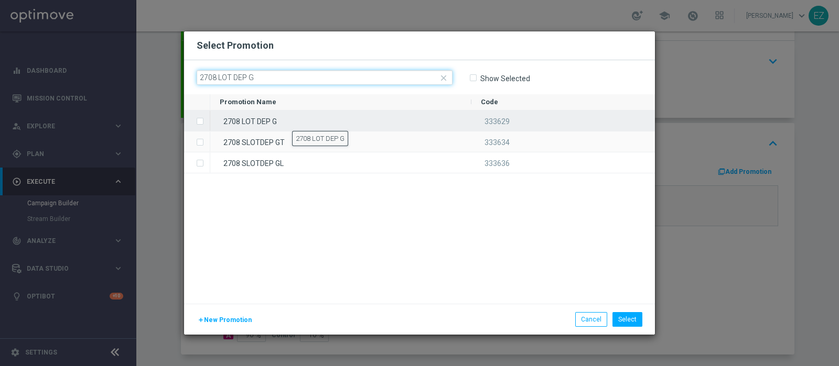
type input "2708 LOT DEP G"
click at [292, 121] on div "2708 LOT DEP G" at bounding box center [340, 121] width 261 height 20
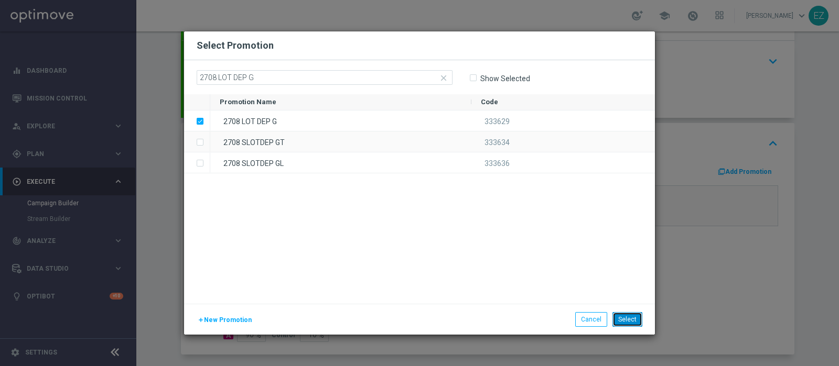
click at [636, 321] on button "Select" at bounding box center [627, 319] width 30 height 15
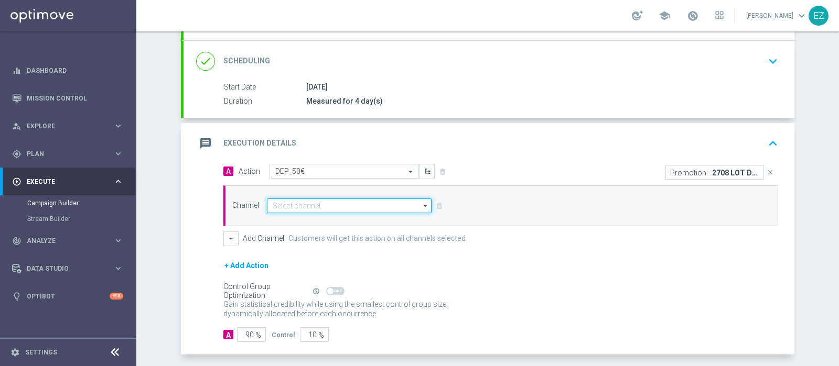
click at [346, 203] on input at bounding box center [349, 206] width 165 height 15
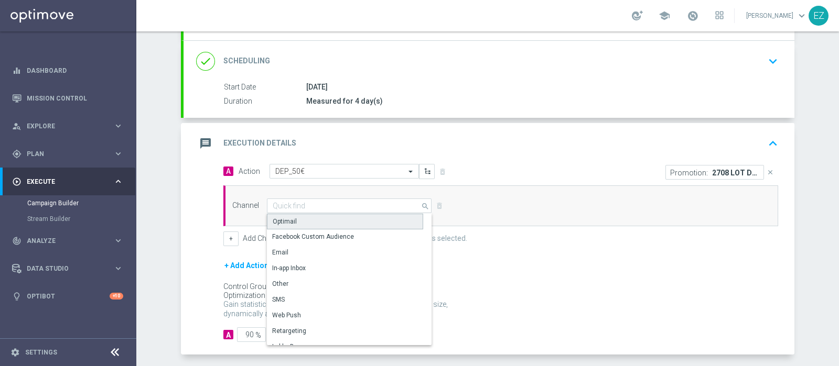
click at [320, 217] on div "Optimail" at bounding box center [345, 222] width 156 height 16
type input "Optimail"
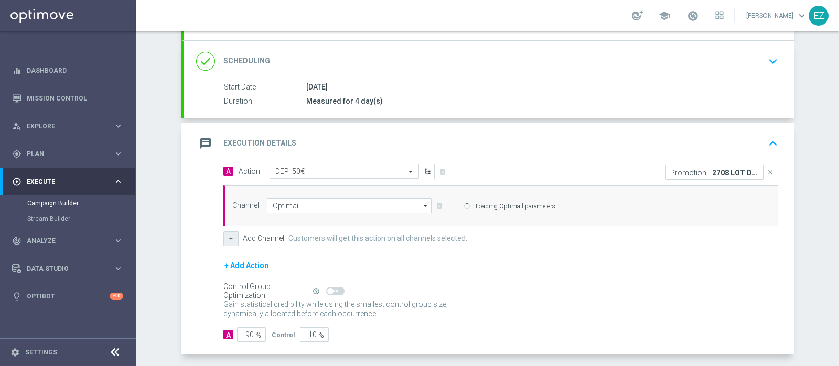
click at [223, 238] on button "+" at bounding box center [230, 239] width 15 height 15
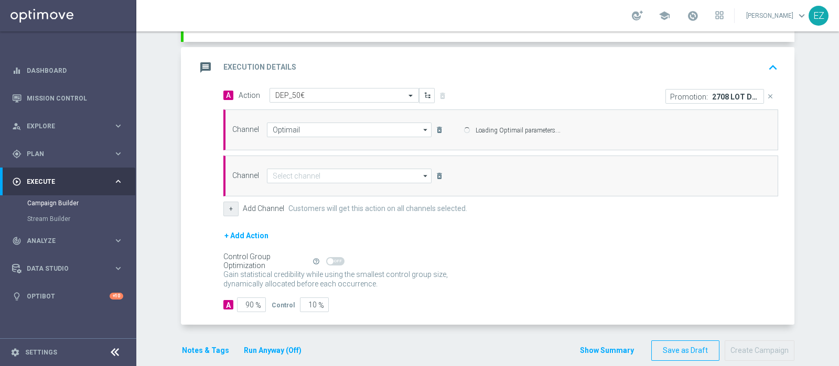
scroll to position [220, 0]
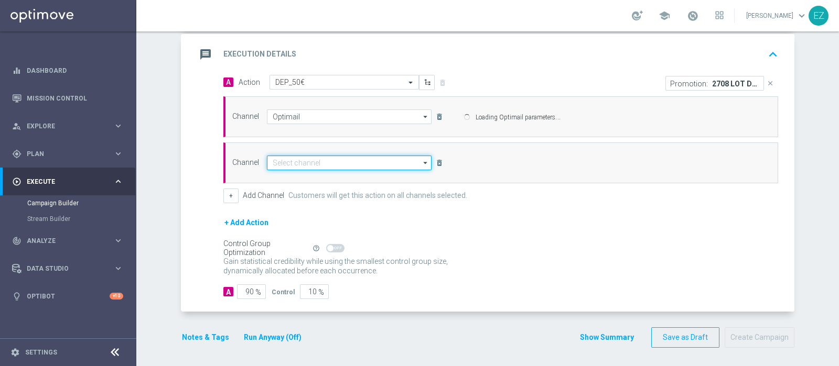
click at [354, 160] on div "Channel Optimail Optimail arrow_drop_down Show Selected 1 of 20 Optimail" at bounding box center [500, 139] width 554 height 87
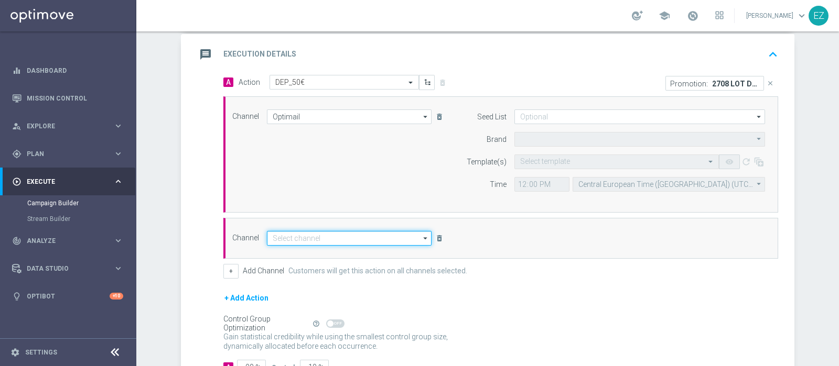
type input "Sisal Marketing"
click at [338, 238] on input at bounding box center [349, 238] width 165 height 15
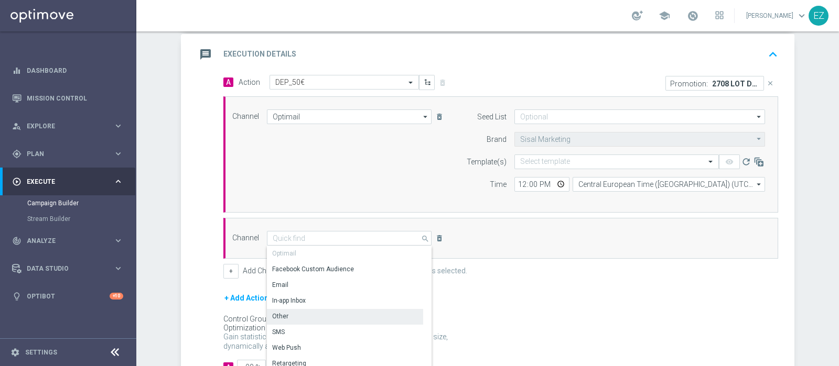
click at [314, 316] on div "Other" at bounding box center [345, 316] width 156 height 15
type input "Other"
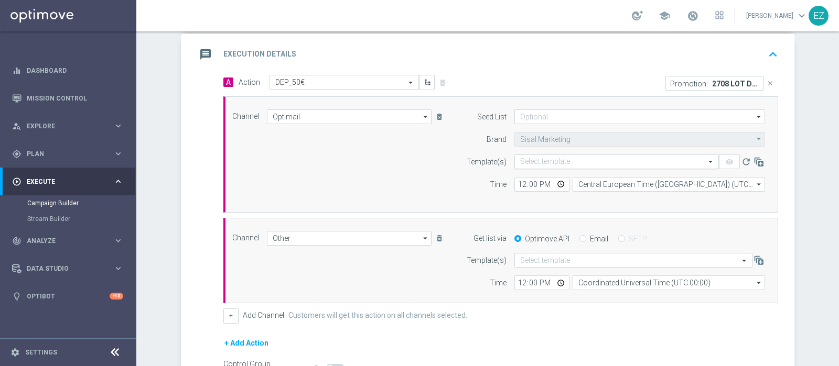
click at [550, 160] on input "text" at bounding box center [606, 162] width 172 height 9
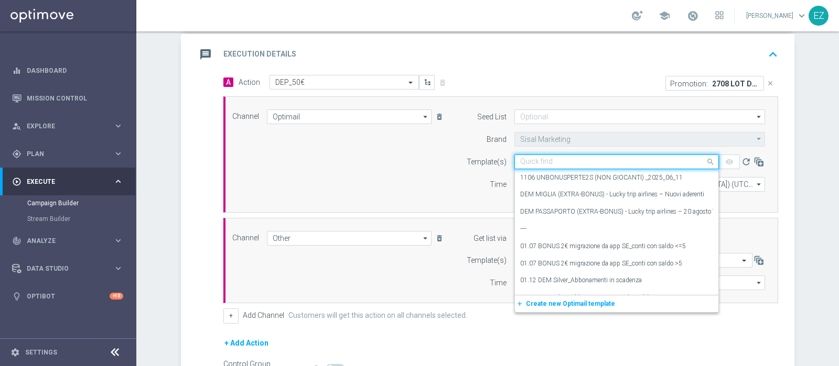
paste input "2708 LOT DEP G"
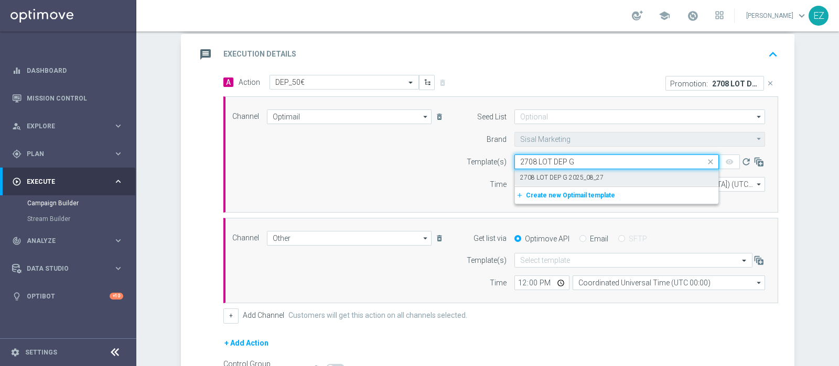
click at [537, 173] on label "2708 LOT DEP G 2025_08_27" at bounding box center [561, 177] width 83 height 9
type input "2708 LOT DEP G"
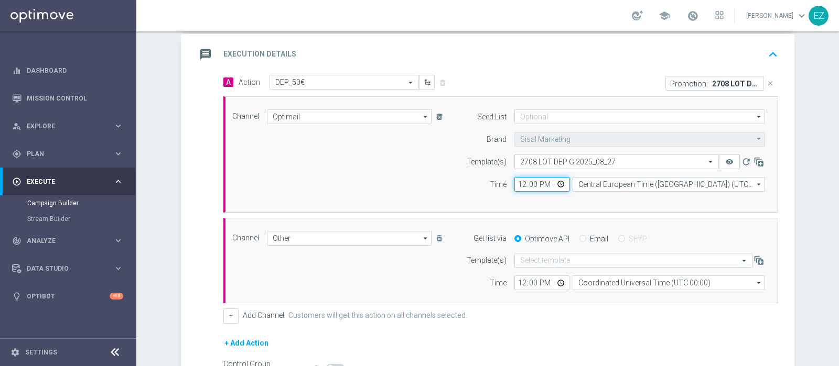
click at [514, 181] on input "12:00" at bounding box center [541, 184] width 55 height 15
type input "16:00"
click at [574, 231] on div "Get list via Optimove API Email SFTP" at bounding box center [613, 238] width 320 height 15
click at [579, 237] on input "Email" at bounding box center [582, 239] width 7 height 7
radio input "true"
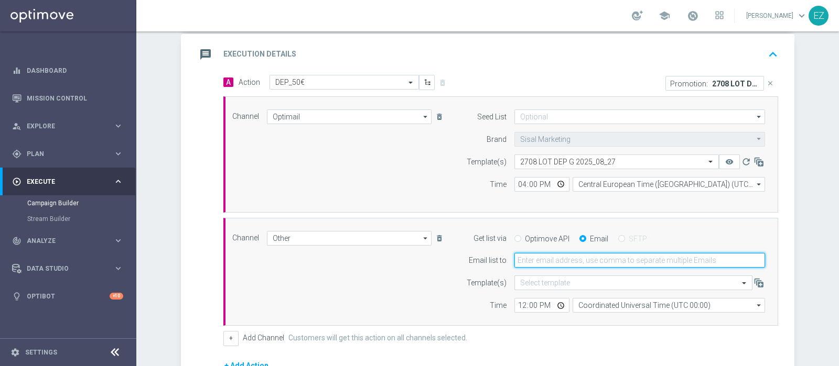
click at [573, 256] on input "email" at bounding box center [639, 260] width 251 height 15
type input "elena.zarbin@sisal.it"
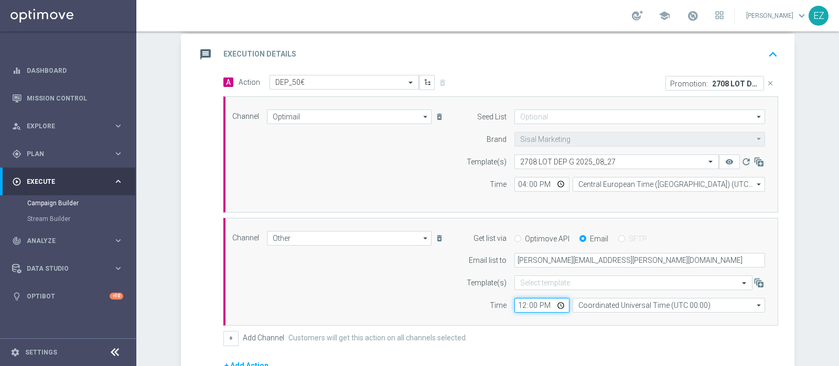
click at [514, 304] on input "12:00" at bounding box center [541, 305] width 55 height 15
type input "15:30"
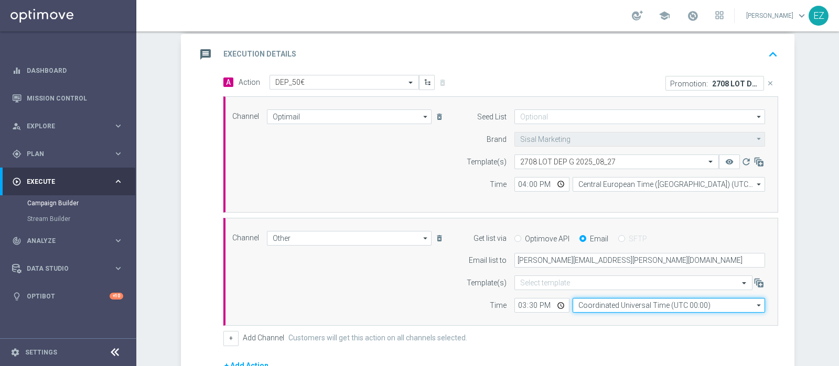
click at [629, 310] on input "Coordinated Universal Time (UTC 00:00)" at bounding box center [668, 305] width 192 height 15
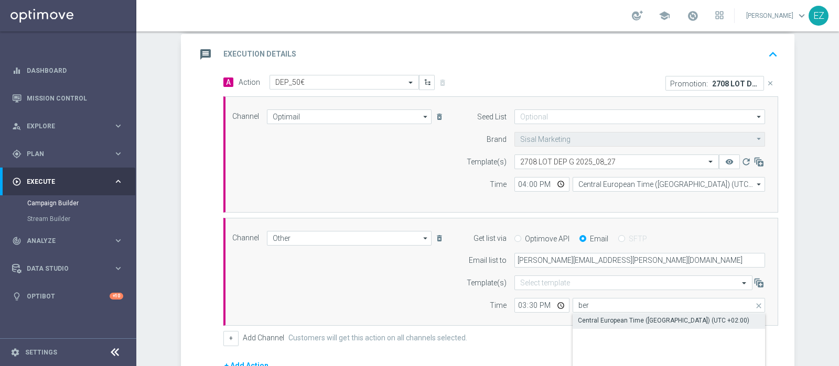
click at [626, 324] on div "Central European Time (Berlin) (UTC +02:00)" at bounding box center [668, 320] width 193 height 15
type input "Central European Time (Berlin) (UTC +02:00)"
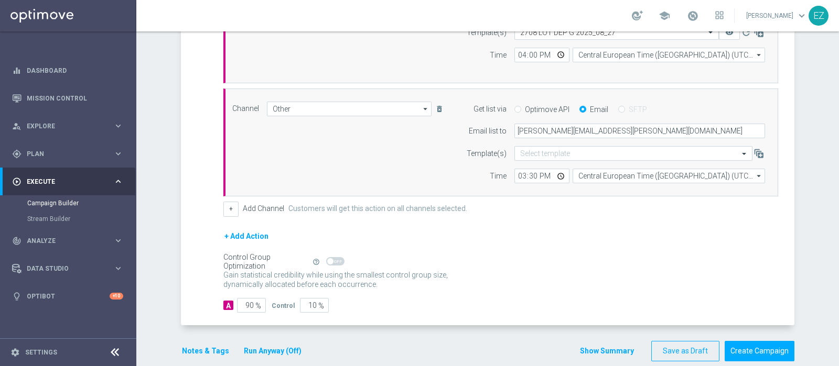
scroll to position [363, 0]
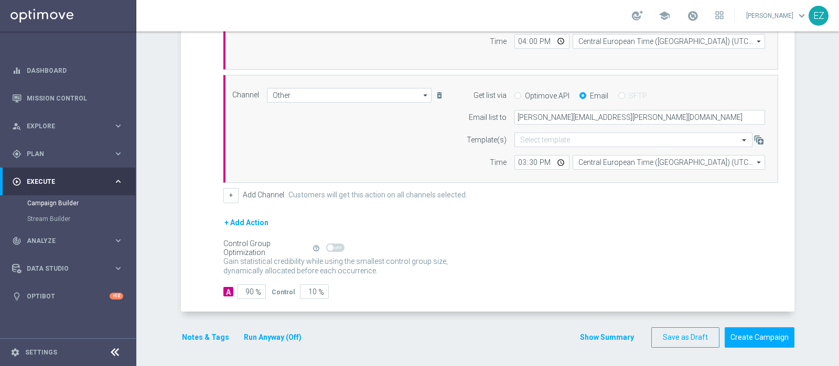
click at [699, 8] on link at bounding box center [692, 16] width 14 height 17
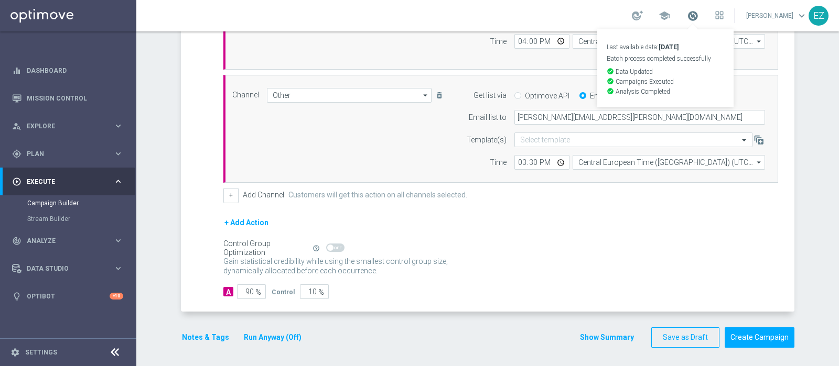
click at [698, 16] on span at bounding box center [693, 16] width 12 height 12
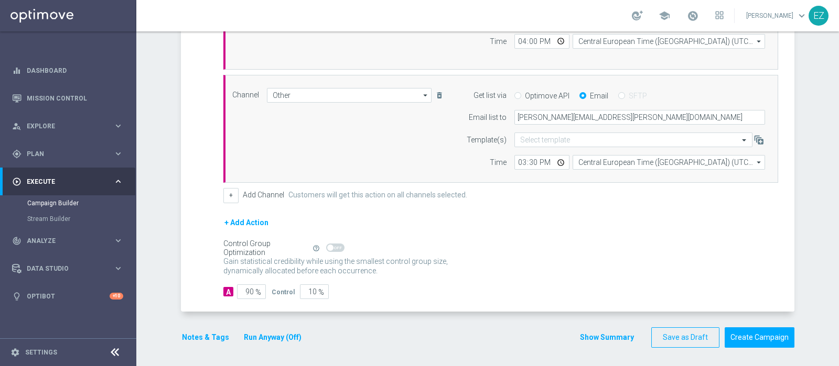
click at [204, 331] on button "Notes & Tags" at bounding box center [205, 337] width 49 height 13
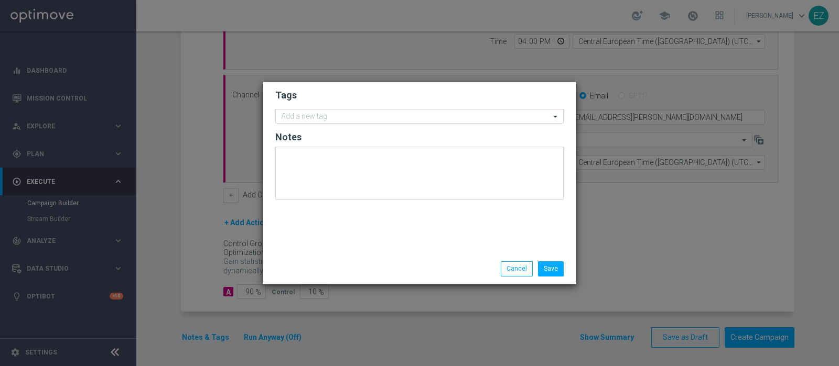
click at [408, 124] on form "Tags Add a new tag Notes" at bounding box center [419, 147] width 288 height 122
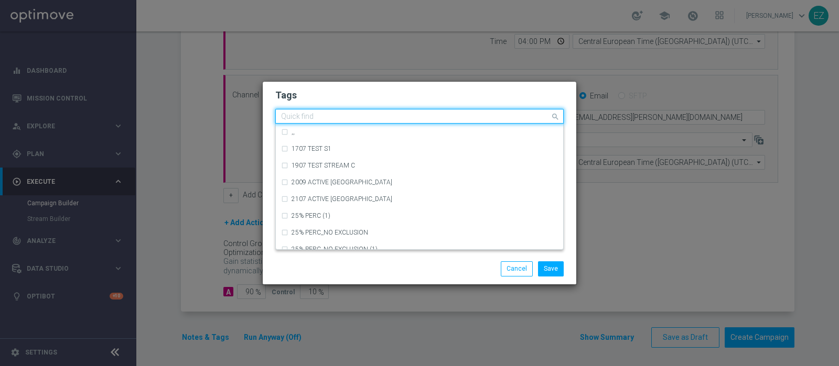
click at [408, 110] on div "Quick find" at bounding box center [413, 116] width 274 height 13
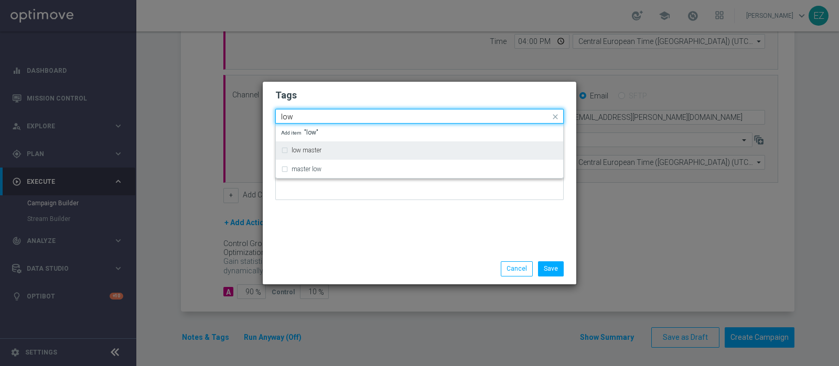
click at [299, 155] on div "low master" at bounding box center [419, 150] width 277 height 17
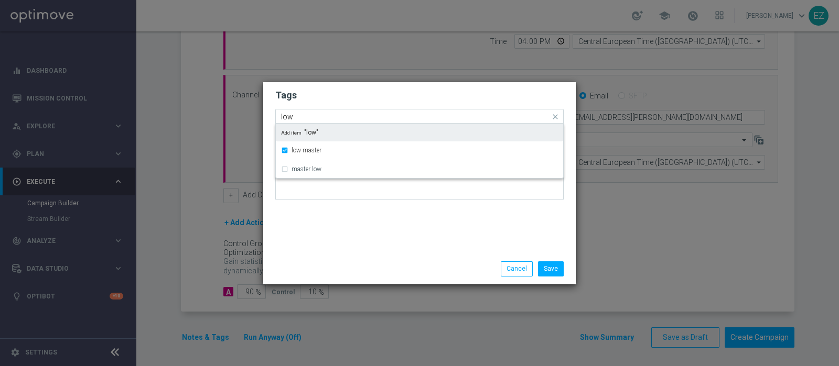
click at [285, 116] on input "low" at bounding box center [415, 117] width 269 height 9
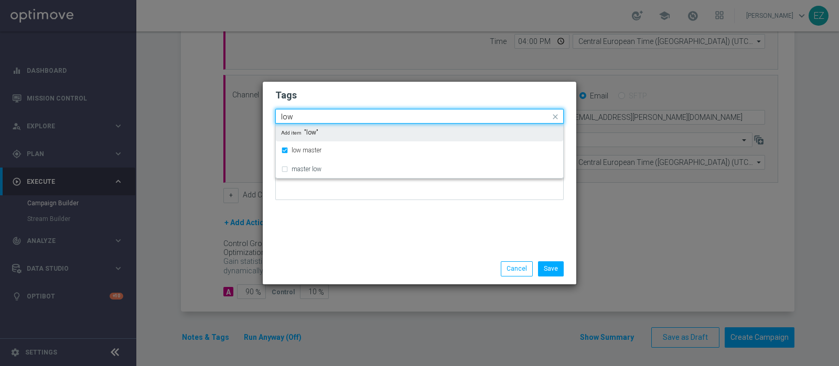
click at [285, 116] on input "low" at bounding box center [415, 117] width 269 height 9
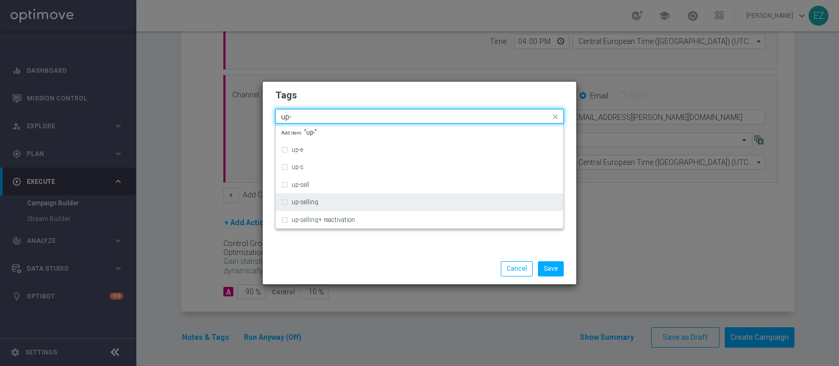
click at [318, 205] on div "up-selling" at bounding box center [419, 202] width 277 height 17
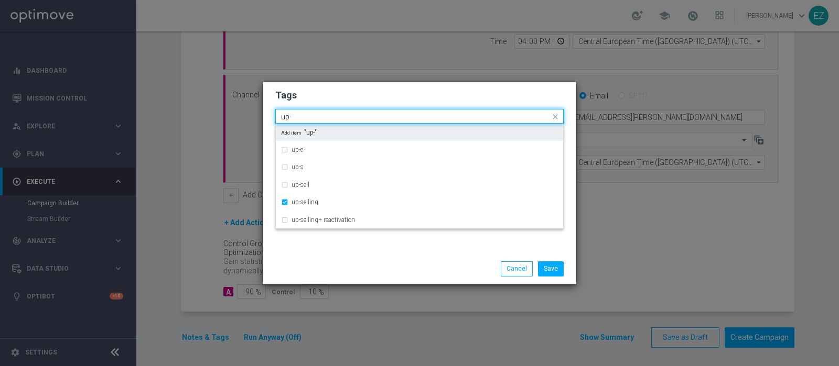
drag, startPoint x: 297, startPoint y: 117, endPoint x: 232, endPoint y: 114, distance: 65.1
click at [232, 114] on modal-container "Tags Quick find × low master × up-selling up- up-e up-s up-sell up-selling up-s…" at bounding box center [419, 183] width 839 height 366
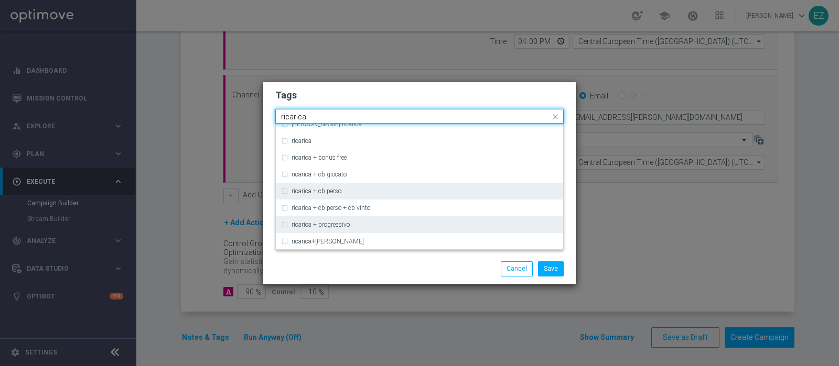
scroll to position [347, 0]
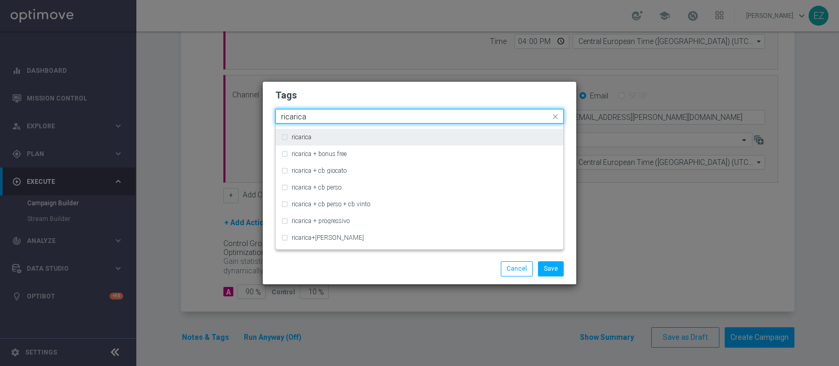
click at [311, 138] on label "ricarica" at bounding box center [301, 137] width 20 height 6
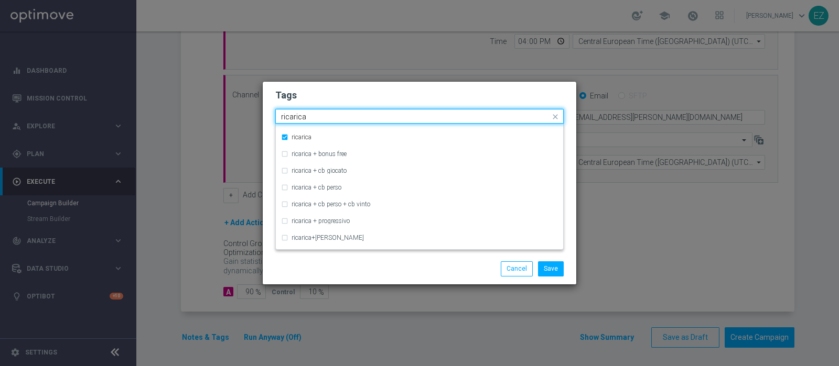
click at [296, 119] on input "ricarica" at bounding box center [415, 117] width 269 height 9
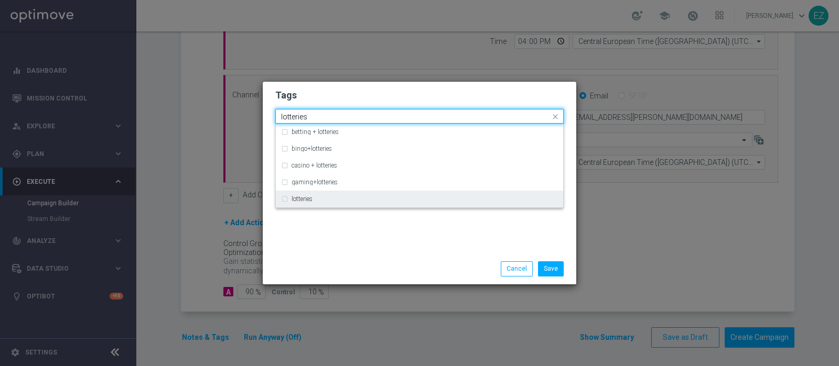
click at [296, 208] on ng-dropdown-panel "betting + lotteries bingo+lotteries casino + lotteries gaming+lotteries lotteri…" at bounding box center [419, 166] width 288 height 84
click at [297, 199] on label "lotteries" at bounding box center [301, 199] width 21 height 6
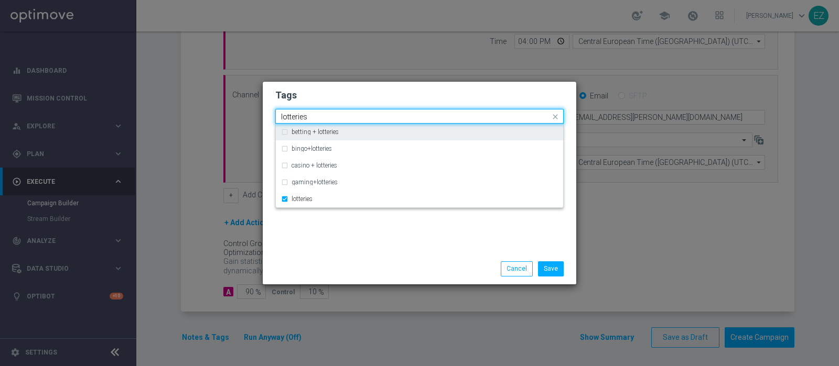
click at [291, 114] on input "lotteries" at bounding box center [415, 117] width 269 height 9
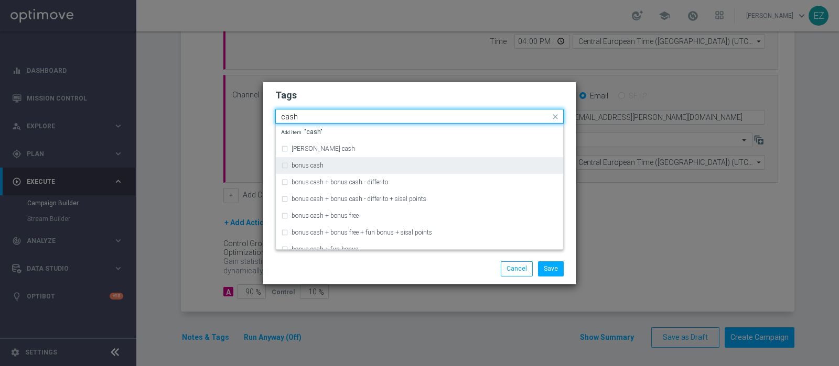
click at [311, 166] on label "bonus cash" at bounding box center [307, 165] width 32 height 6
type input "cash"
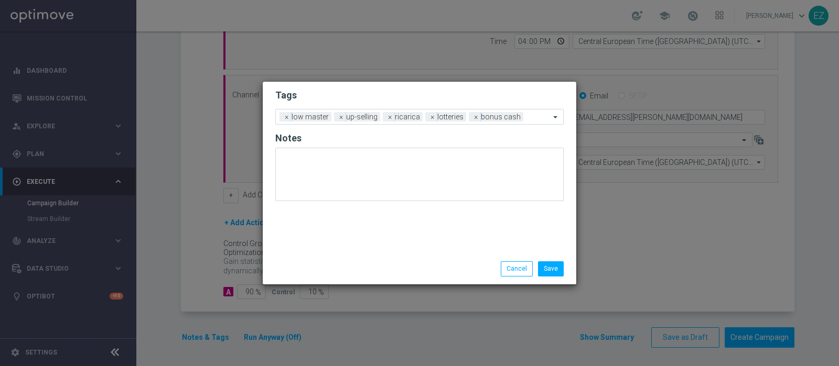
click at [382, 263] on div "Save Cancel" at bounding box center [469, 269] width 203 height 15
click at [552, 273] on button "Save" at bounding box center [551, 269] width 26 height 15
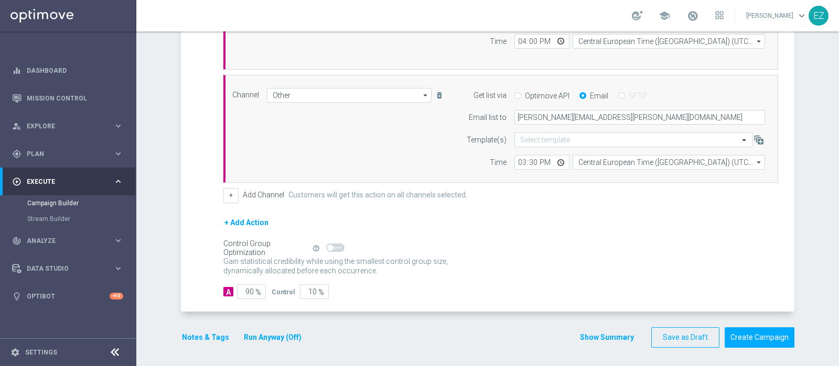
click at [598, 339] on button "Show Summary" at bounding box center [606, 338] width 55 height 12
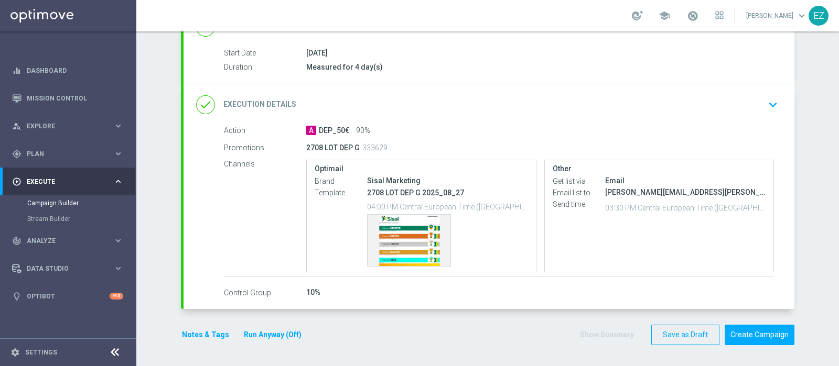
scroll to position [162, 0]
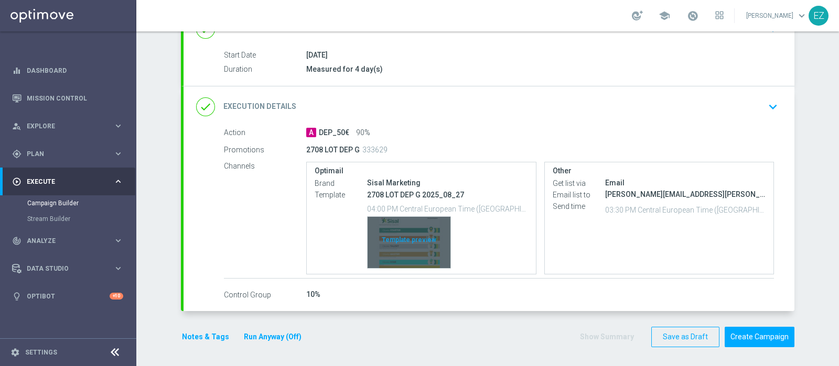
click at [404, 231] on div "Template preview" at bounding box center [408, 242] width 83 height 51
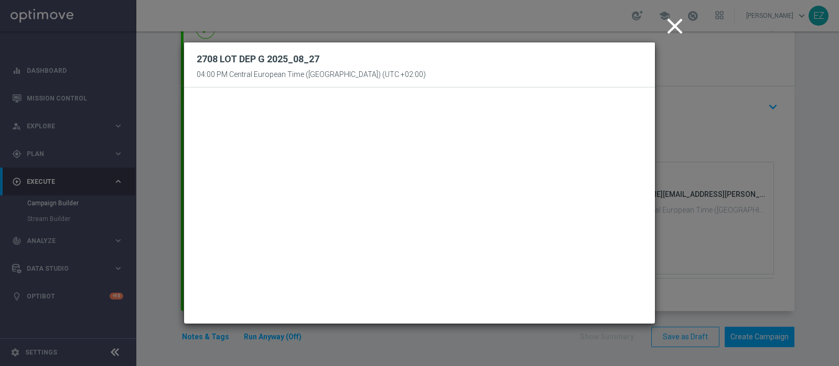
click at [677, 27] on icon "close" at bounding box center [674, 26] width 26 height 26
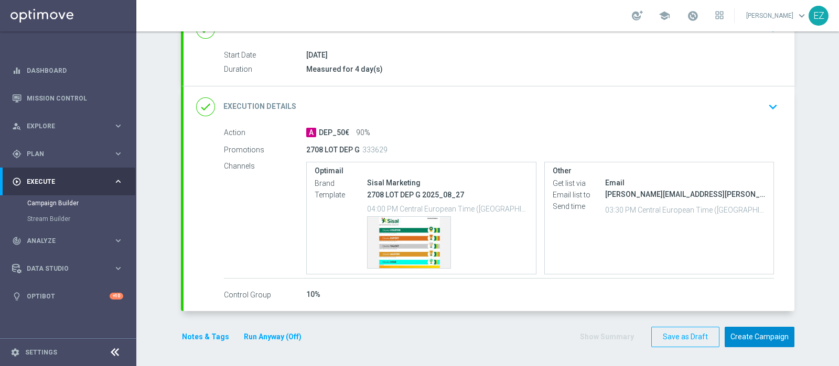
click at [747, 334] on button "Create Campaign" at bounding box center [759, 337] width 70 height 20
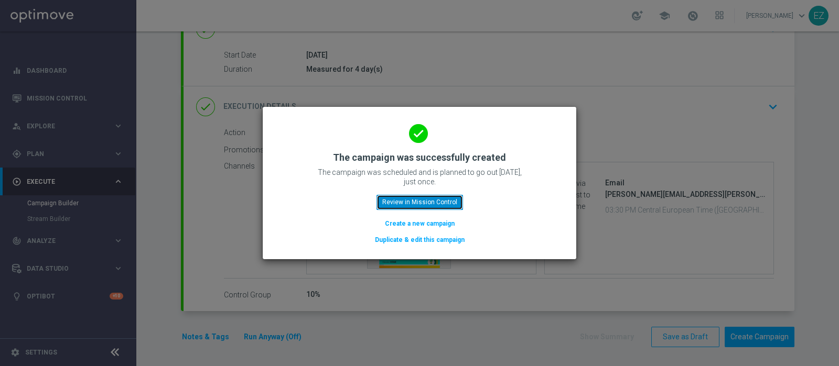
click at [422, 203] on button "Review in Mission Control" at bounding box center [419, 202] width 86 height 15
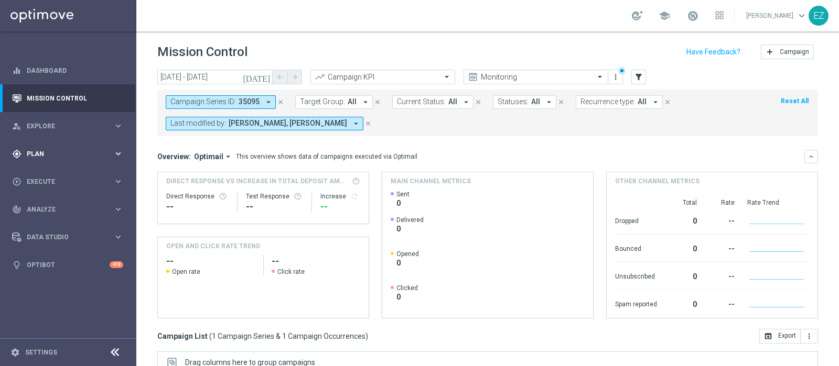
click at [50, 159] on div "gps_fixed Plan keyboard_arrow_right" at bounding box center [67, 154] width 135 height 28
click at [55, 172] on link "Target Groups" at bounding box center [68, 175] width 82 height 8
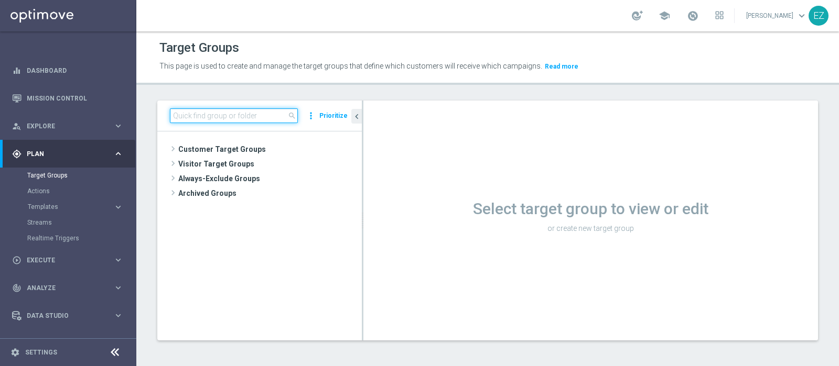
click at [256, 117] on input at bounding box center [234, 115] width 128 height 15
paste input "NEW Active Lottery TOP con marginalità>0_flag NL"
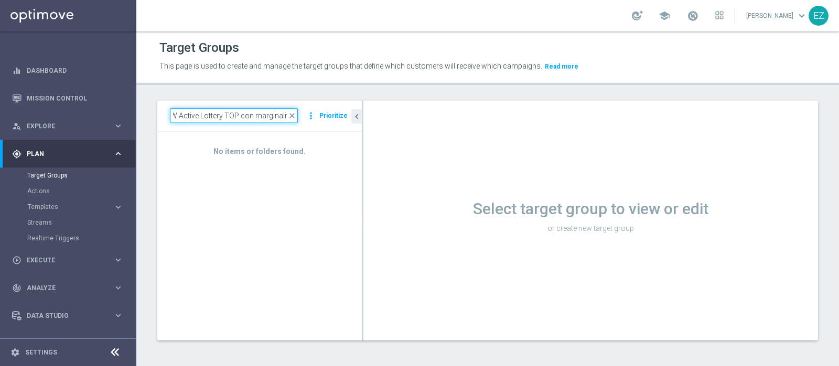
scroll to position [0, 8]
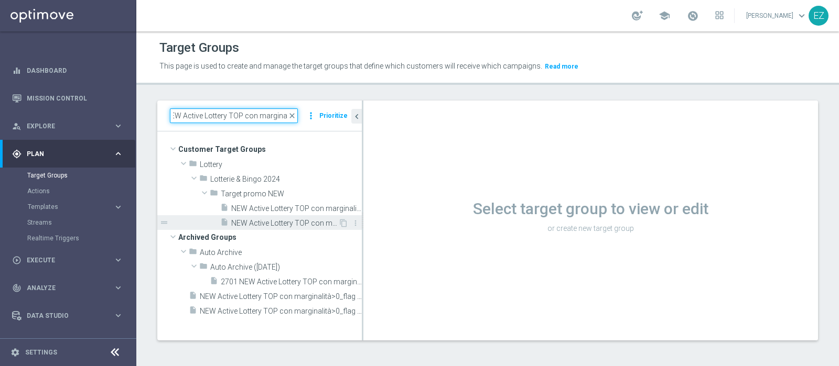
type input "NEW Active Lottery TOP con marginalit"
click at [275, 223] on span "NEW Active Lottery TOP con marginalità>0_flag NL" at bounding box center [284, 223] width 107 height 9
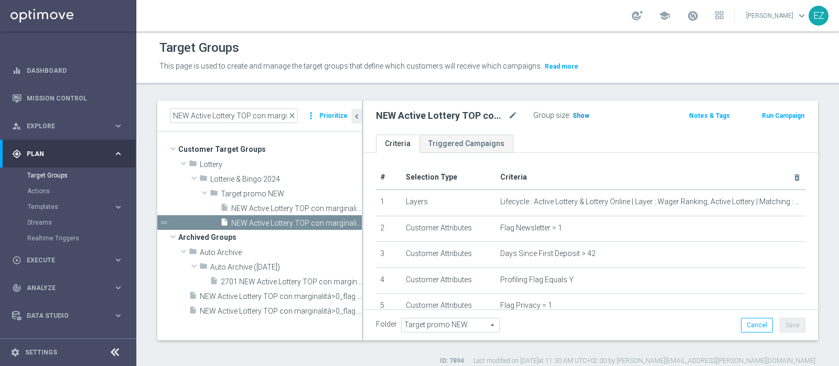
click at [576, 112] on span "Show" at bounding box center [580, 115] width 17 height 7
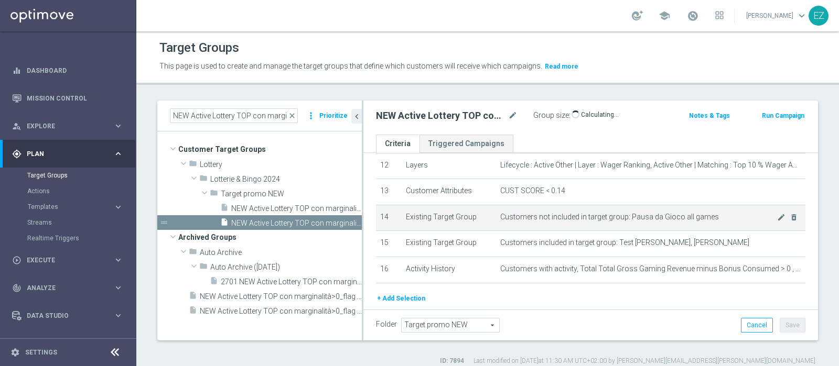
scroll to position [351, 0]
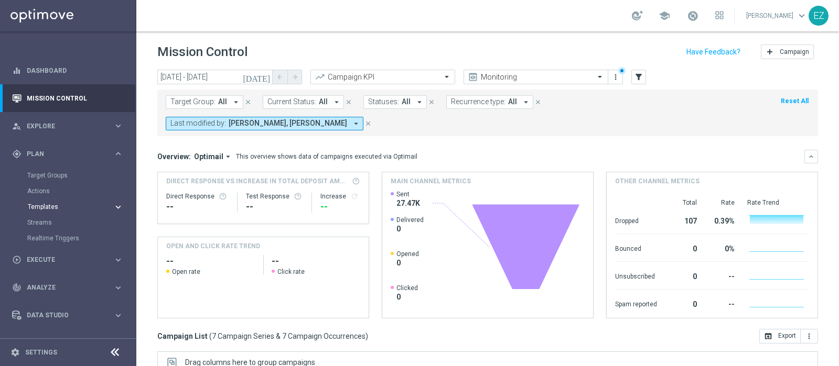
click at [47, 211] on button "Templates keyboard_arrow_right" at bounding box center [75, 207] width 96 height 8
click at [42, 221] on link "Optimail" at bounding box center [70, 223] width 77 height 8
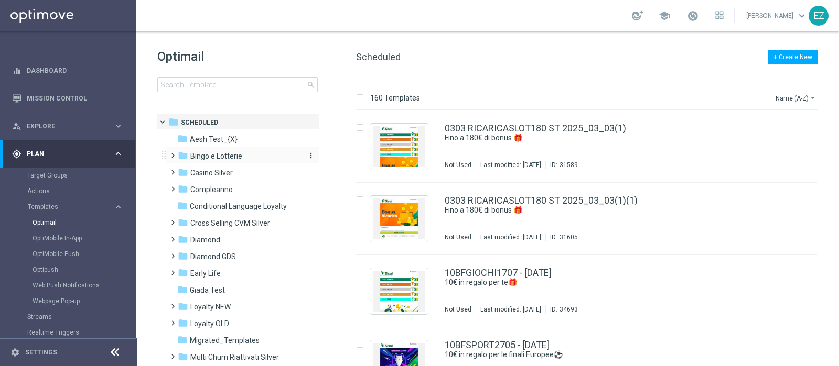
click at [216, 158] on span "Bingo e Lotterie" at bounding box center [216, 155] width 52 height 9
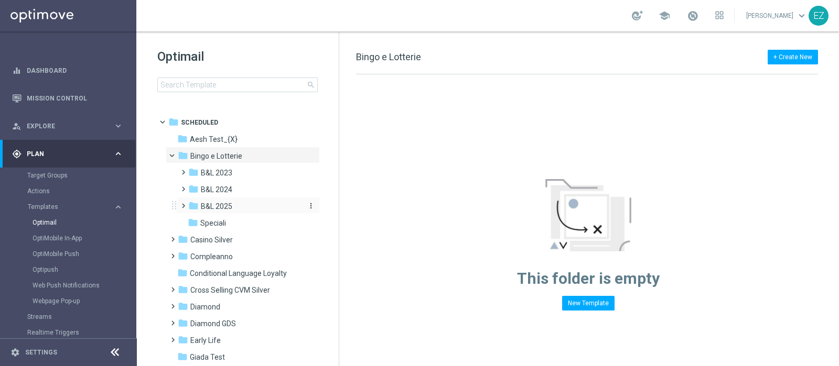
click at [217, 208] on span "B&L 2025" at bounding box center [216, 206] width 31 height 9
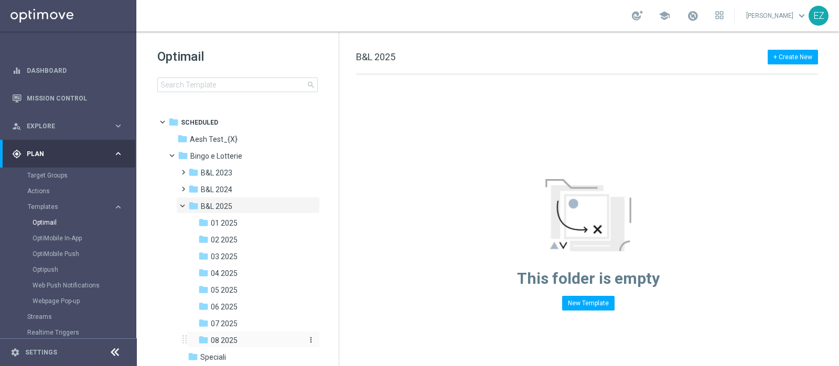
click at [231, 337] on span "08 2025" at bounding box center [224, 340] width 27 height 9
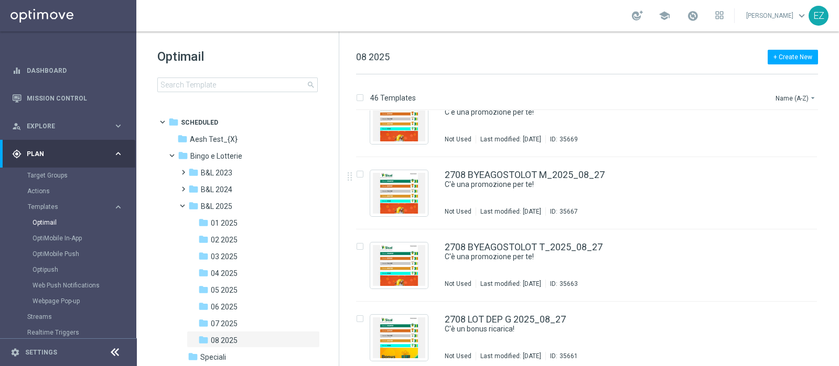
scroll to position [3071, 0]
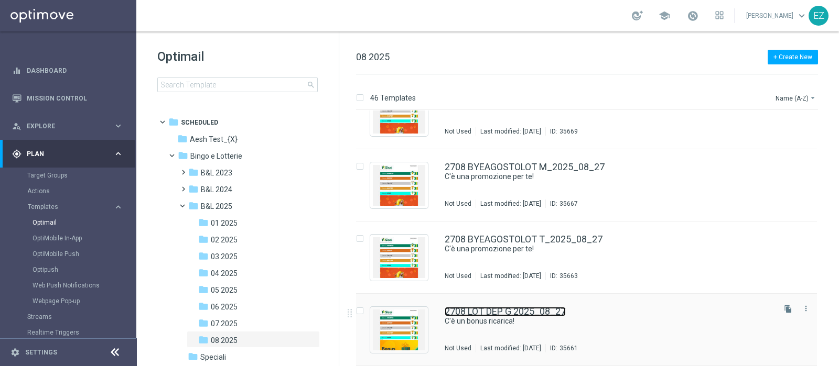
click at [500, 315] on link "2708 LOT DEP G 2025_08_27" at bounding box center [504, 311] width 121 height 9
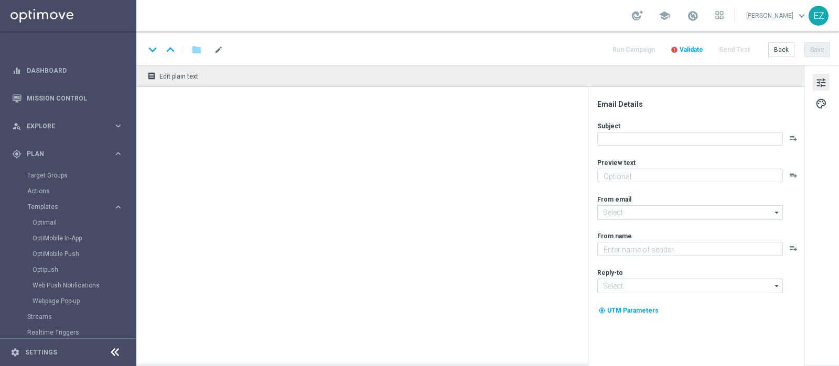
type textarea "Per [PERSON_NAME] a 75€ di bonus"
type input "[EMAIL_ADDRESS][DOMAIN_NAME]"
type textarea "Sisal"
type input "[EMAIL_ADDRESS][DOMAIN_NAME]"
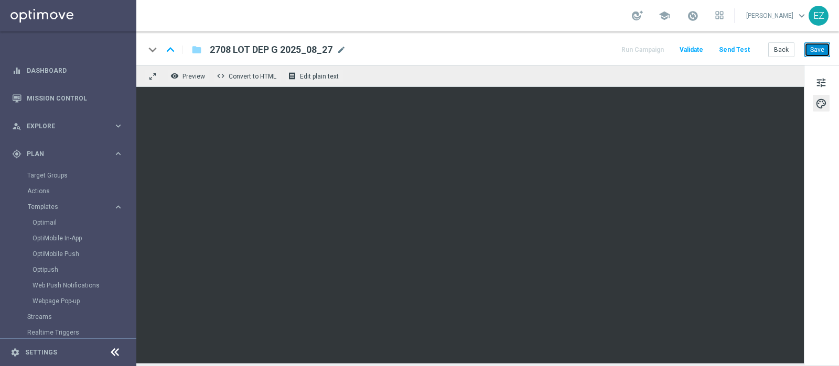
click at [815, 49] on button "Save" at bounding box center [817, 49] width 26 height 15
click at [821, 56] on button "Save" at bounding box center [817, 49] width 26 height 15
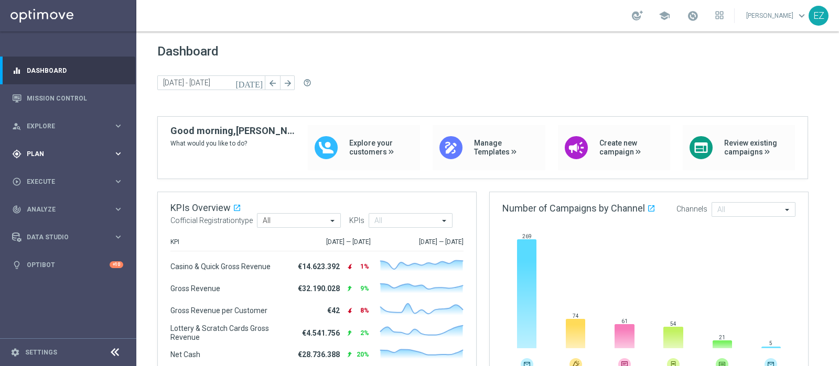
click at [37, 159] on div "gps_fixed Plan keyboard_arrow_right" at bounding box center [67, 154] width 135 height 28
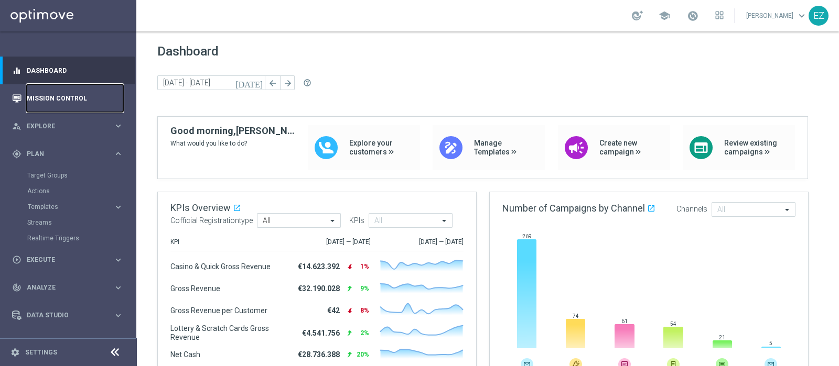
click at [53, 101] on link "Mission Control" at bounding box center [75, 98] width 96 height 28
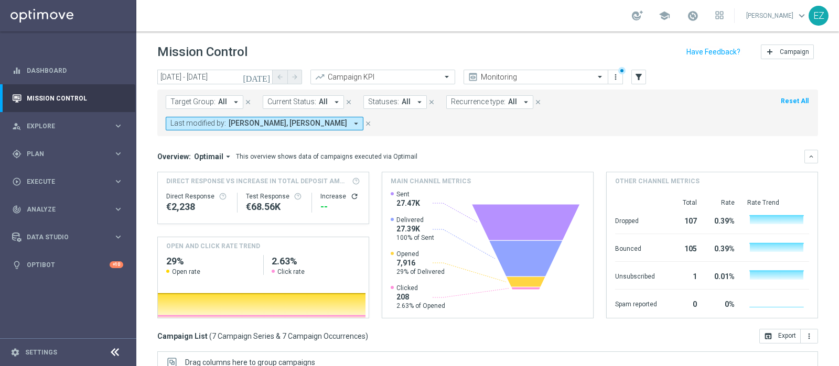
click at [264, 72] on icon "[DATE]" at bounding box center [257, 76] width 28 height 9
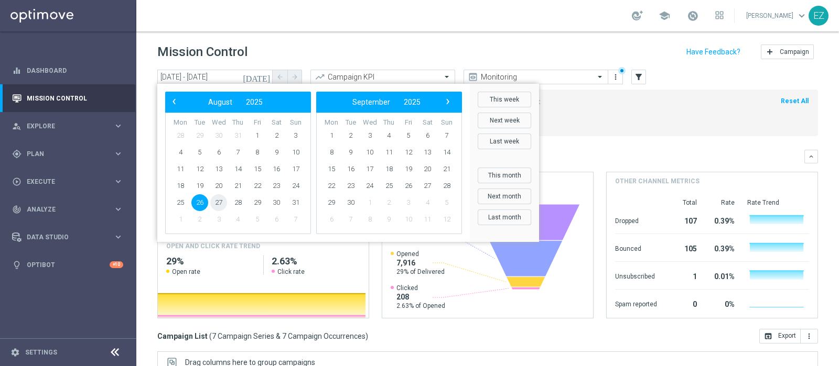
click at [219, 203] on span "27" at bounding box center [218, 202] width 17 height 17
type input "[DATE] - [DATE]"
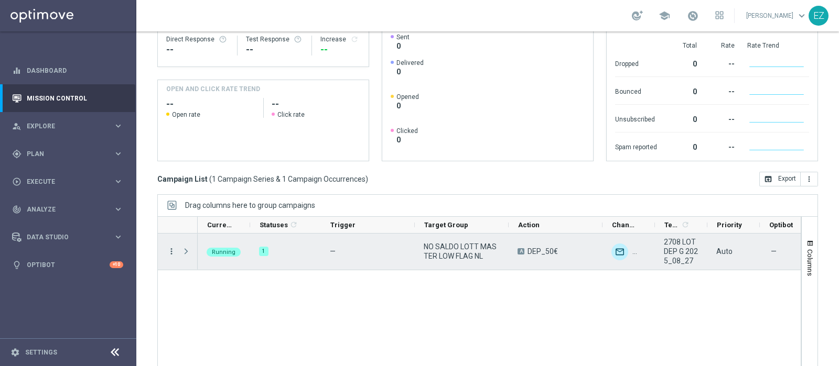
click at [171, 247] on icon "more_vert" at bounding box center [171, 251] width 9 height 9
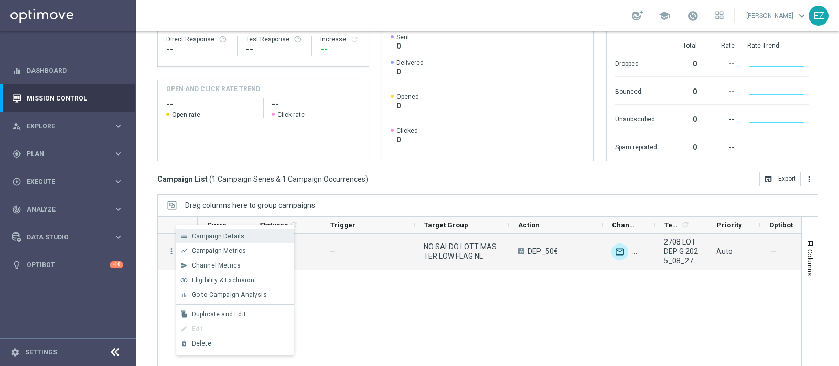
click at [244, 233] on div "Campaign Details" at bounding box center [240, 236] width 97 height 7
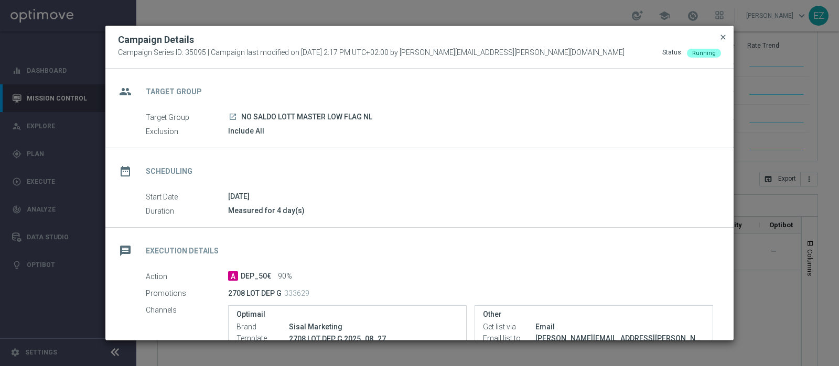
click at [723, 38] on span "close" at bounding box center [722, 37] width 8 height 8
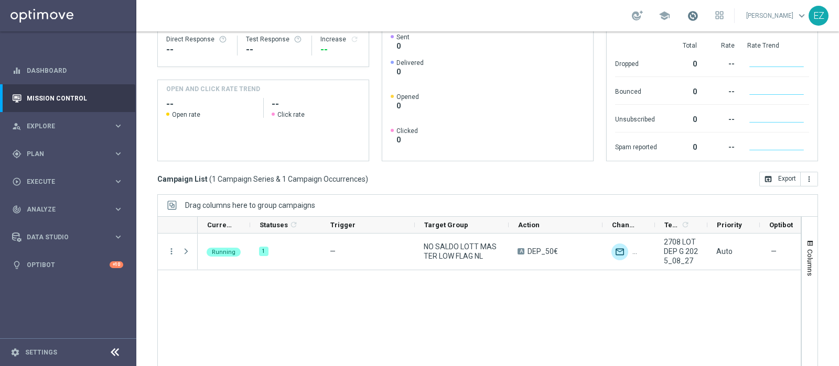
click at [698, 15] on span at bounding box center [693, 16] width 12 height 12
click at [377, 276] on div "— NO SALDO LOTT MASTER LOW FLAG NL A DEP_50€ unfold_more 2708 LOT DEP G 2025_08…" at bounding box center [499, 306] width 603 height 144
